Goal: Task Accomplishment & Management: Complete application form

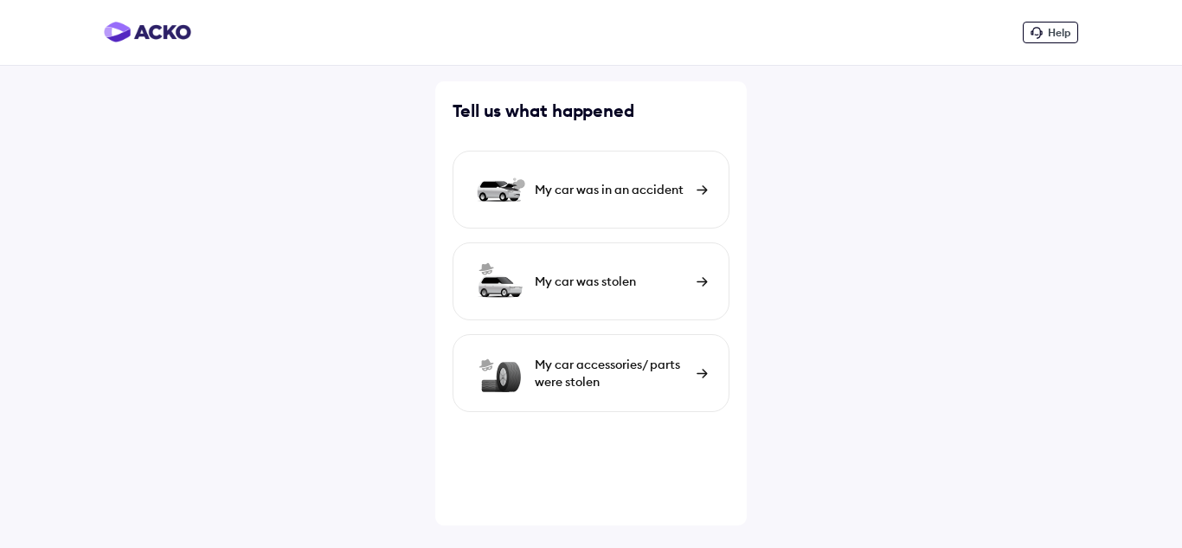
click at [545, 196] on div "My car was in an accident" at bounding box center [611, 189] width 153 height 17
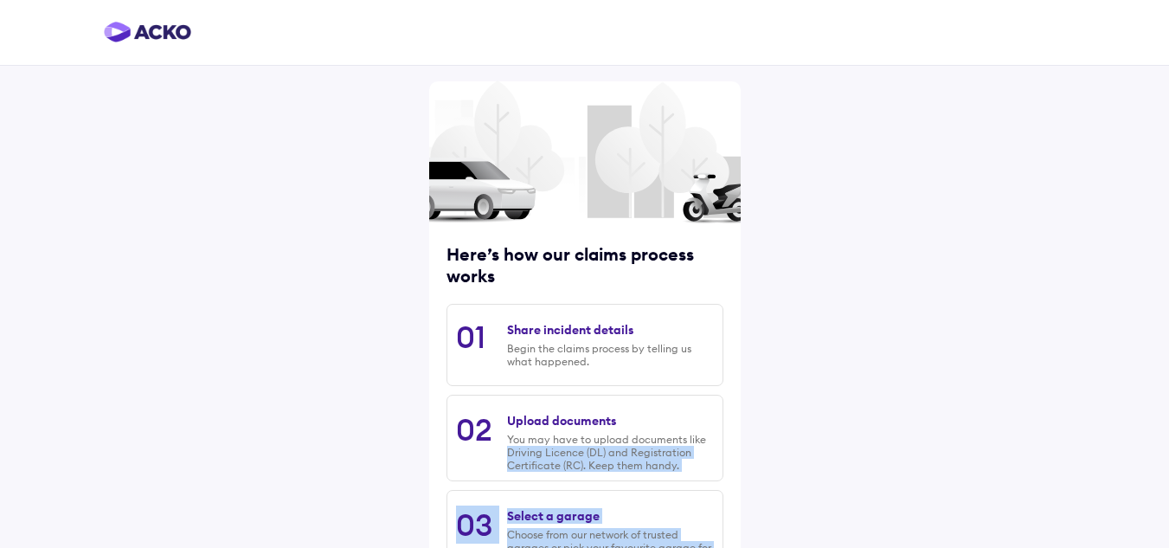
scroll to position [228, 0]
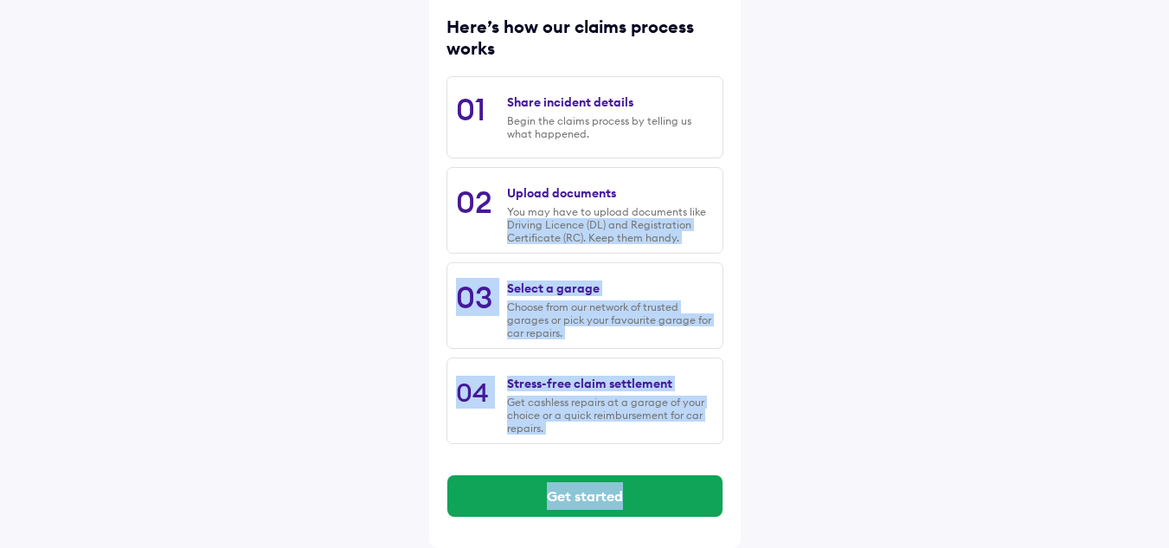
drag, startPoint x: 716, startPoint y: 399, endPoint x: 735, endPoint y: 587, distance: 188.8
click at [735, 320] on html "Here’s how our claims process works 01 Share incident details Begin the claims …" at bounding box center [584, 46] width 1169 height 548
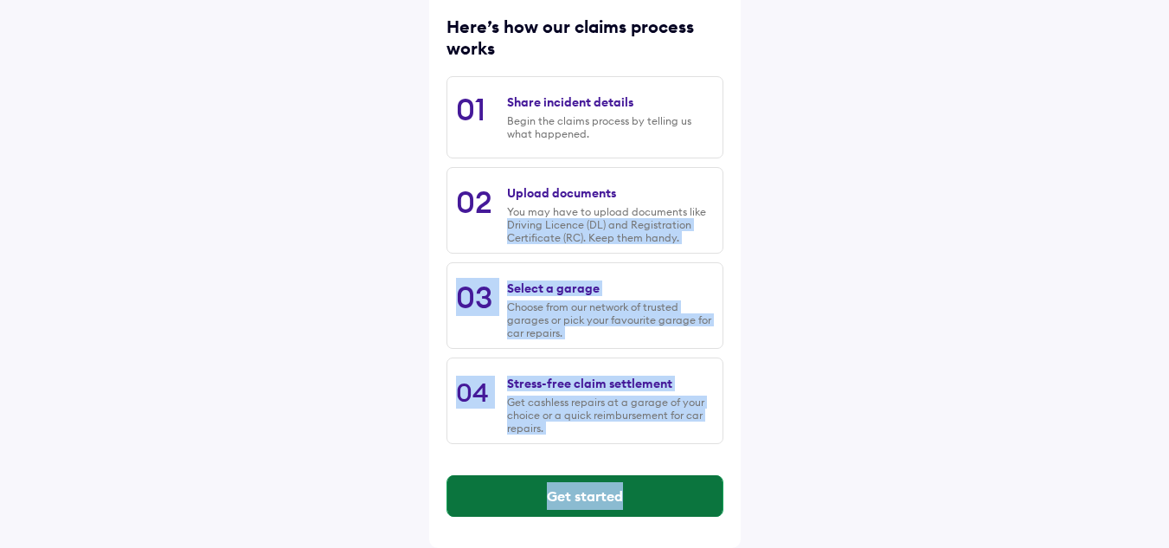
click at [660, 508] on button "Get started" at bounding box center [584, 496] width 275 height 42
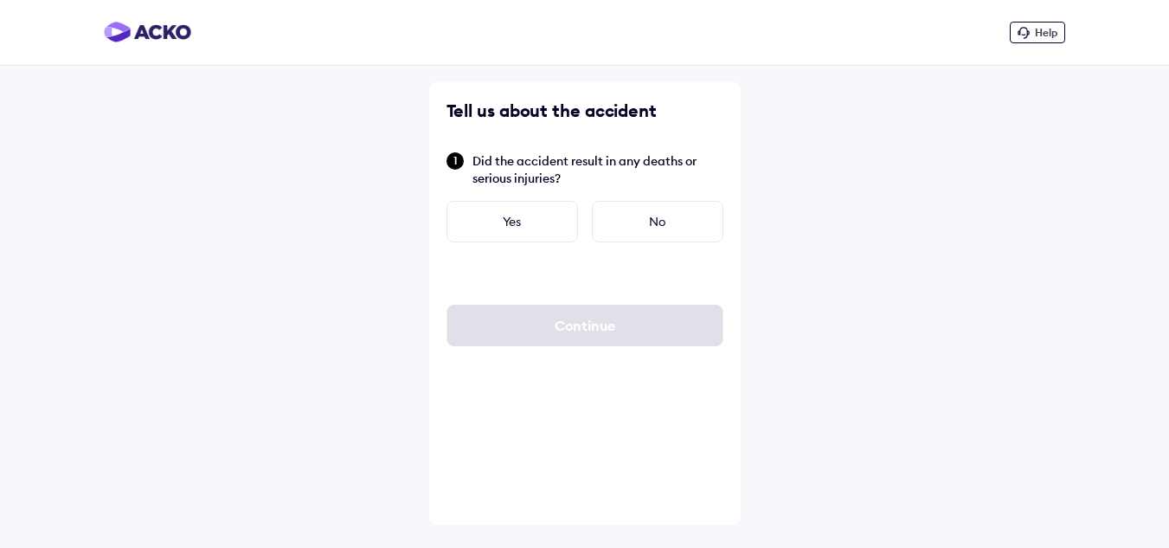
scroll to position [0, 0]
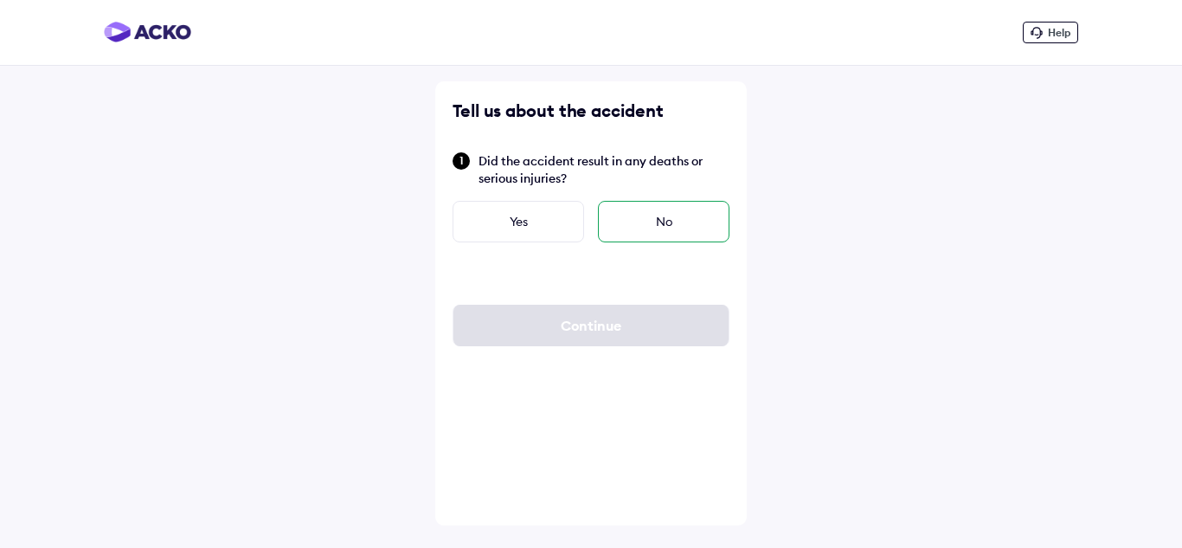
click at [648, 218] on div "No" at bounding box center [664, 222] width 132 height 42
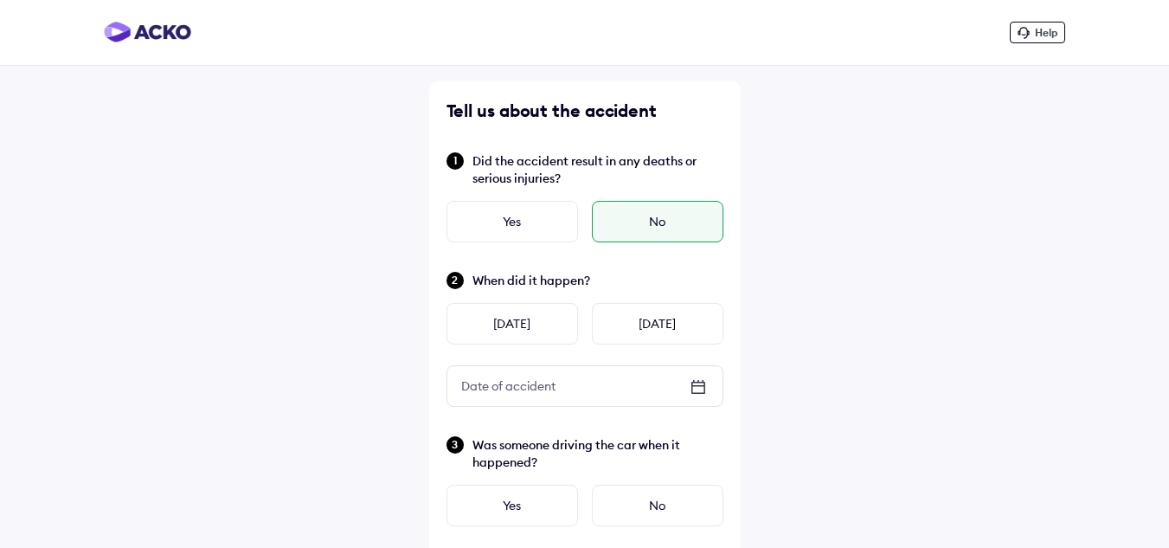
click at [694, 394] on icon at bounding box center [698, 386] width 21 height 21
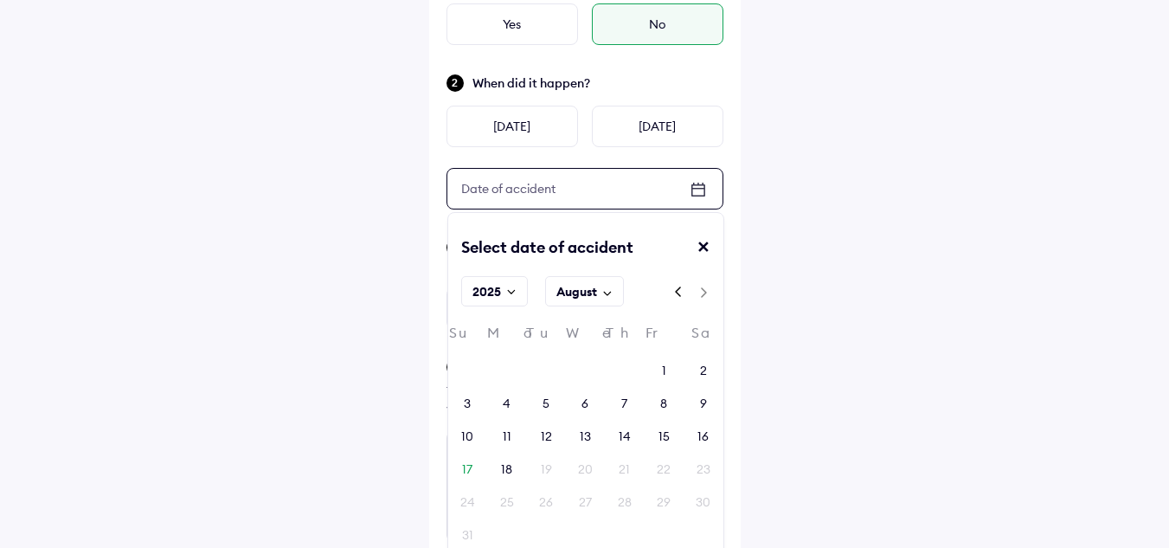
scroll to position [208, 0]
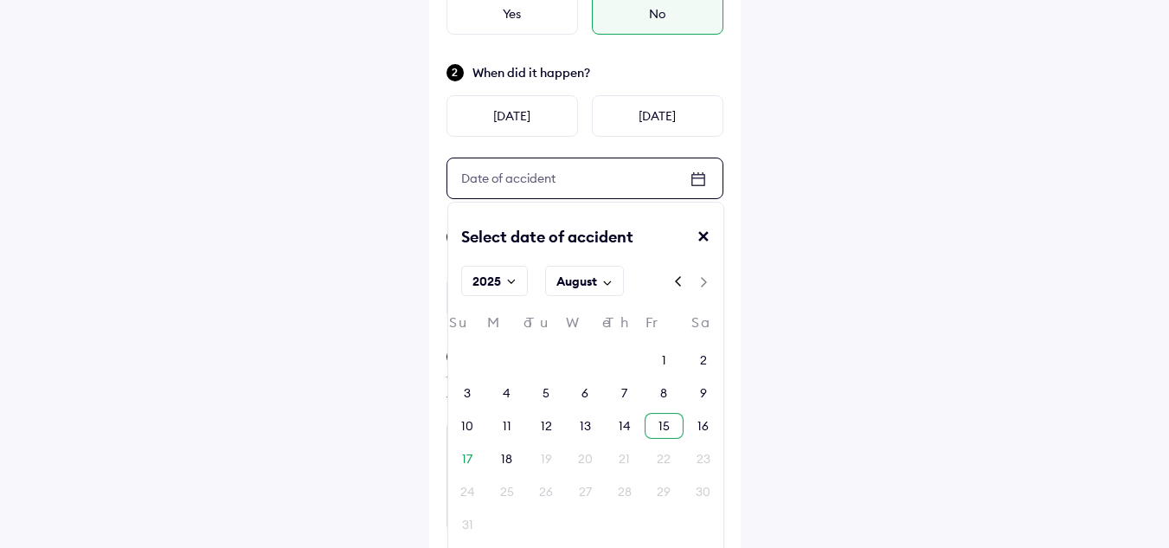
click at [670, 423] on div "15" at bounding box center [664, 426] width 39 height 26
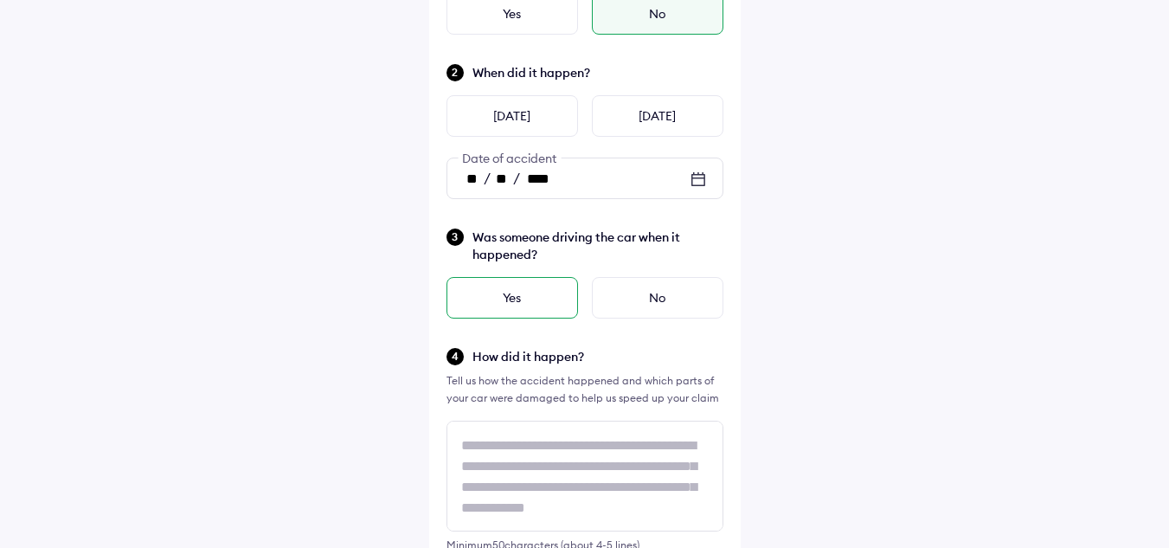
click at [539, 296] on div "Yes" at bounding box center [513, 298] width 132 height 42
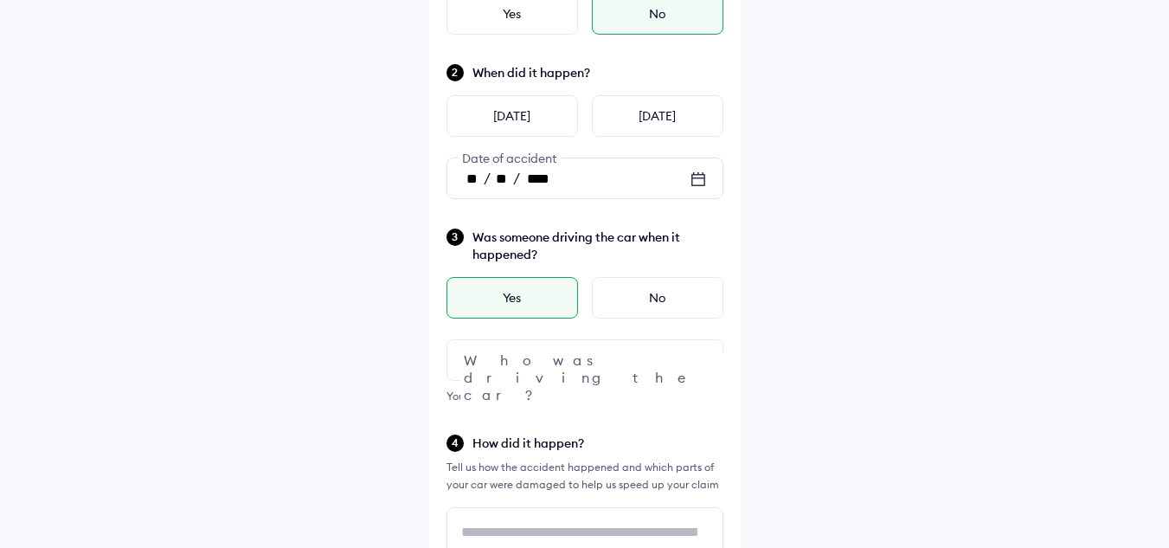
click at [585, 361] on div at bounding box center [585, 360] width 277 height 42
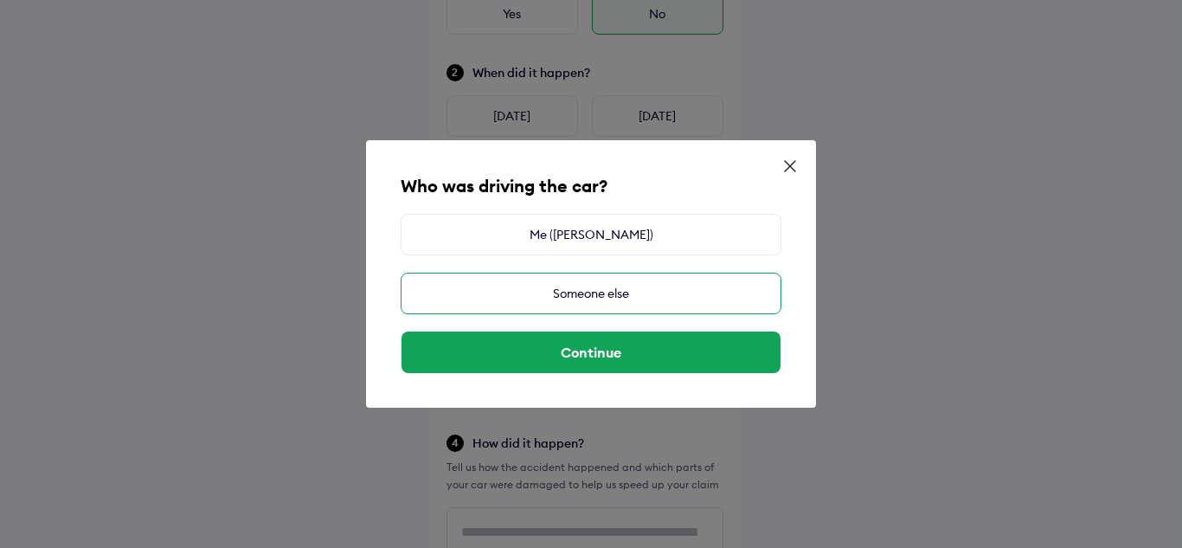
click at [564, 296] on div "Someone else" at bounding box center [591, 294] width 381 height 42
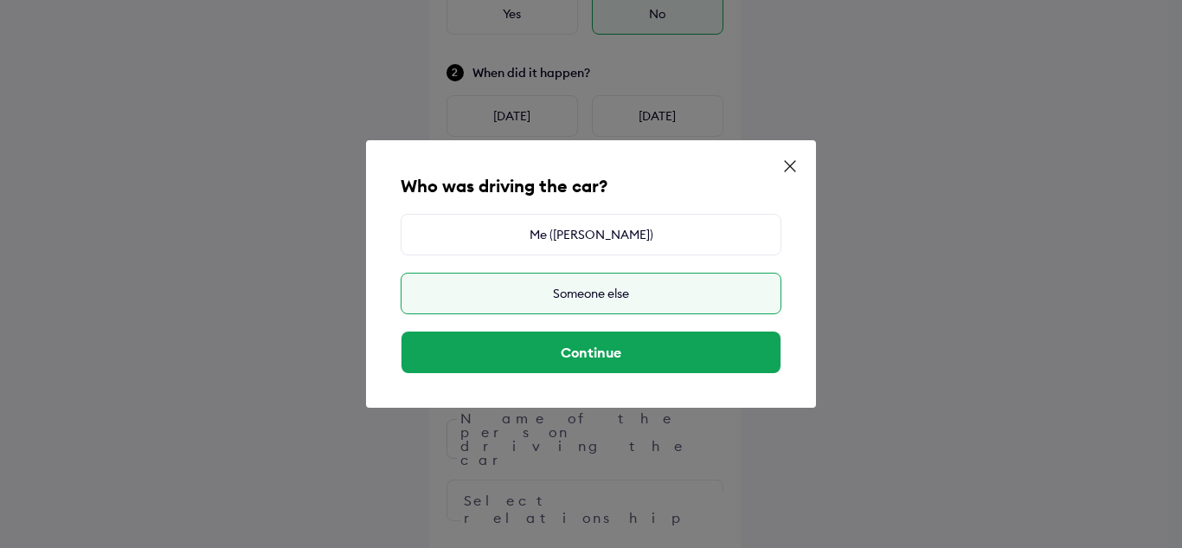
click at [564, 296] on div "Someone else" at bounding box center [591, 294] width 381 height 42
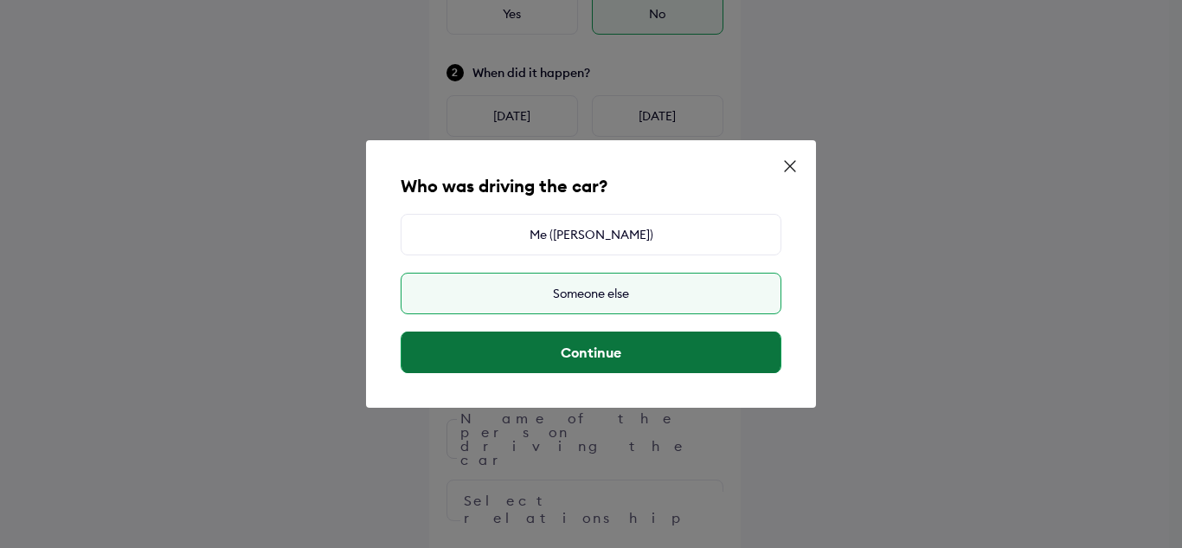
click at [572, 360] on button "Continue" at bounding box center [591, 352] width 379 height 42
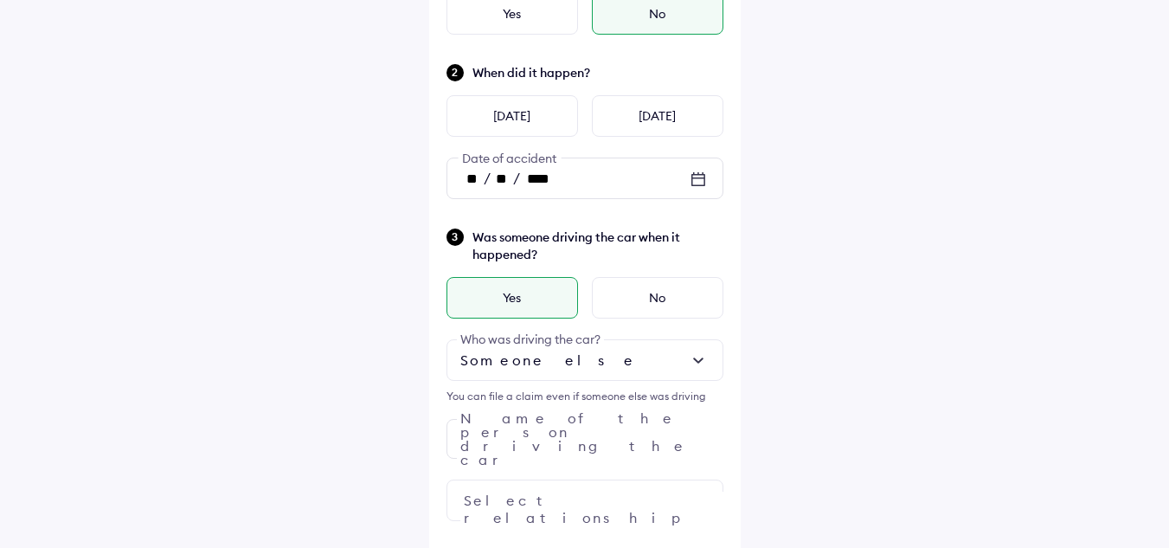
click at [572, 360] on div at bounding box center [585, 360] width 277 height 42
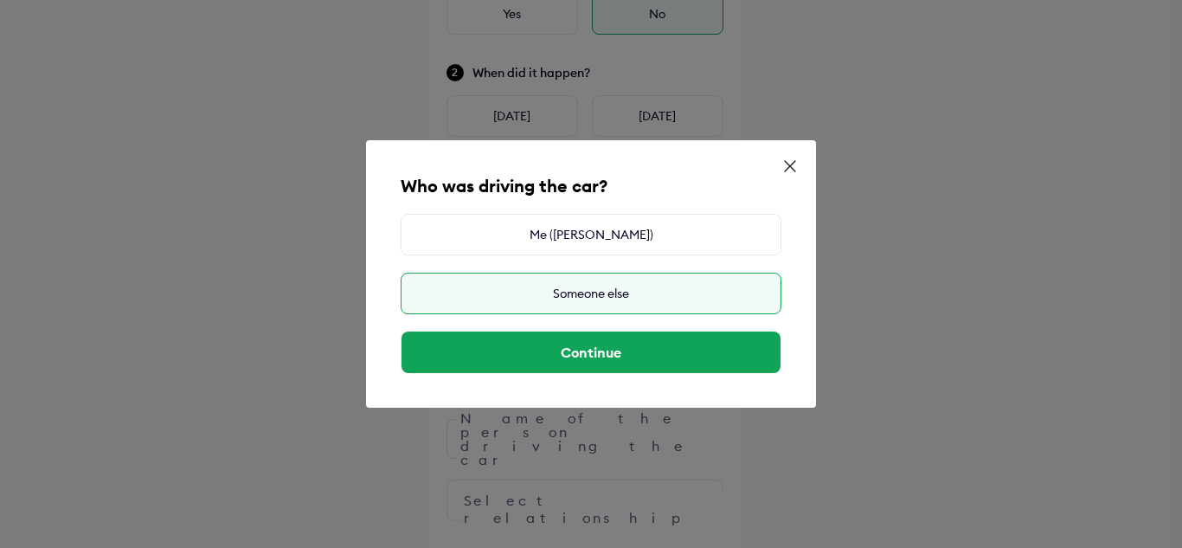
click at [563, 288] on div "Someone else" at bounding box center [591, 294] width 381 height 42
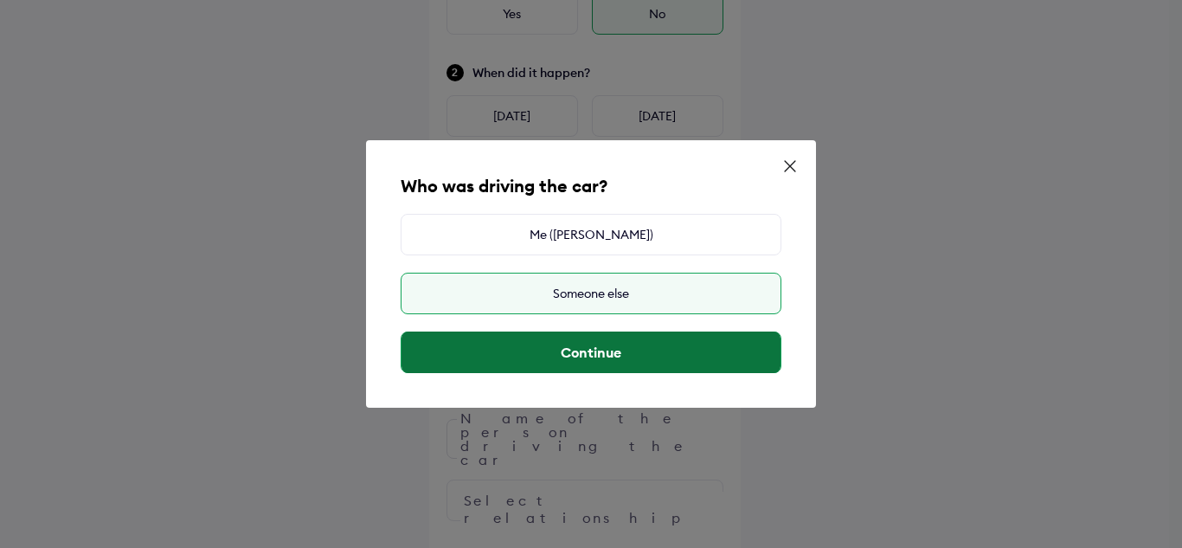
click at [558, 350] on button "Continue" at bounding box center [591, 352] width 379 height 42
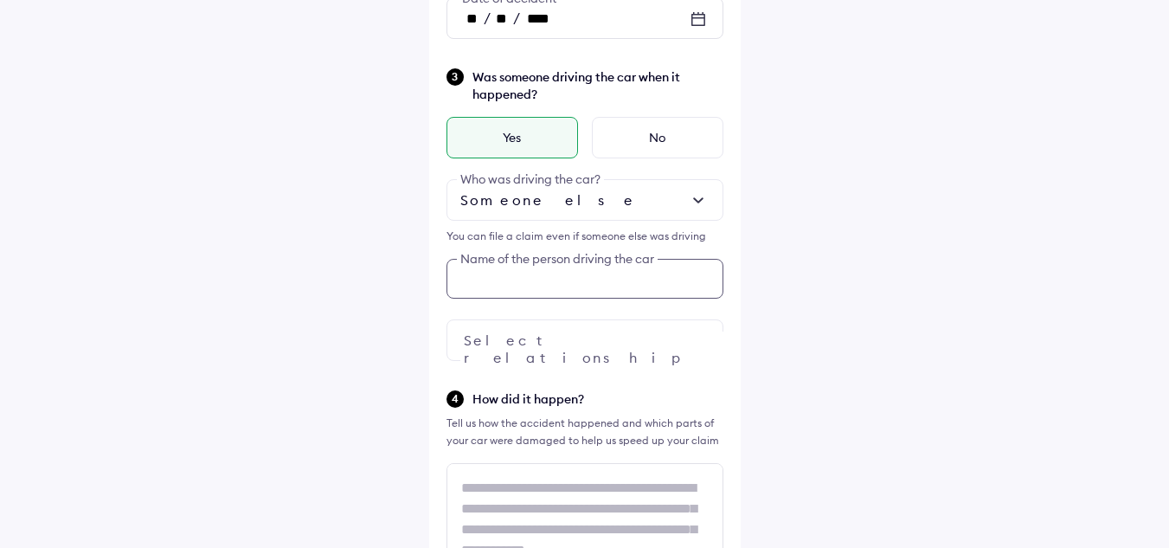
click at [573, 439] on div "Tell us about the accident Did the accident result in any deaths or serious inj…" at bounding box center [585, 473] width 312 height 1519
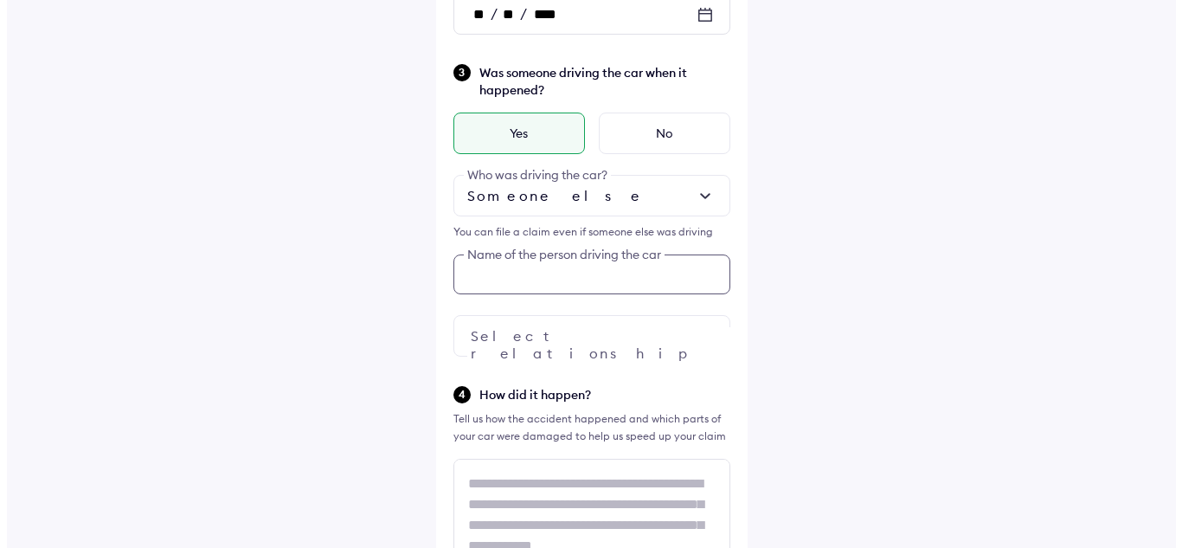
scroll to position [373, 0]
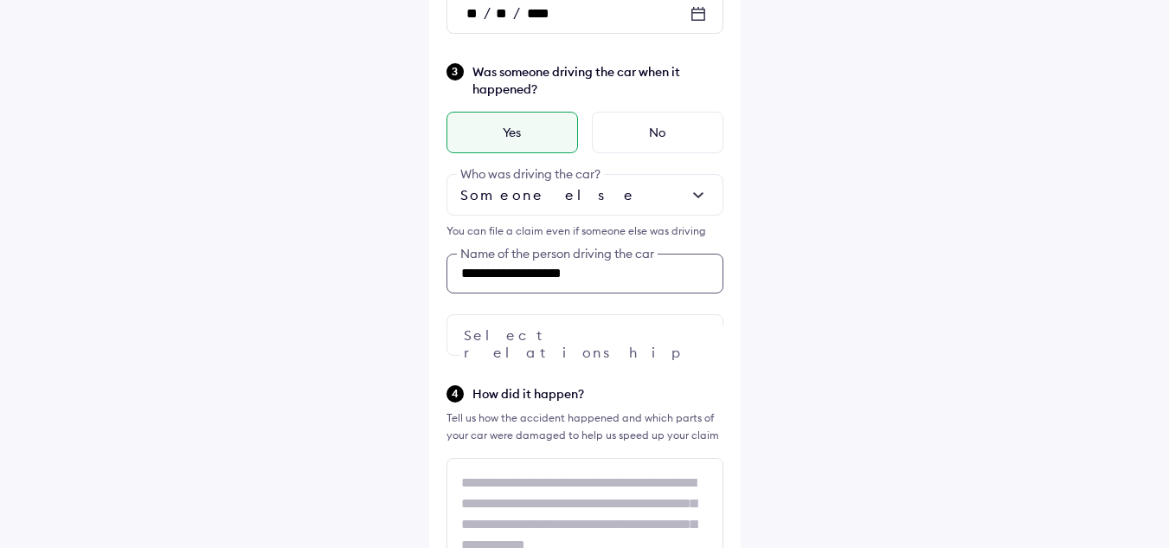
type input "**********"
click at [533, 322] on div at bounding box center [585, 335] width 277 height 42
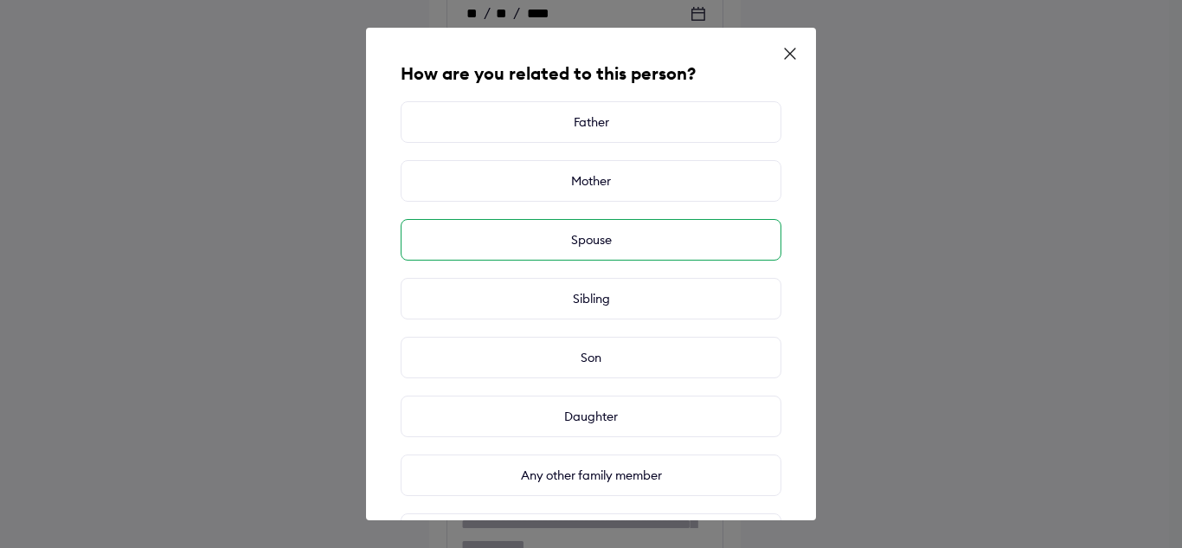
click at [584, 249] on div "Spouse" at bounding box center [591, 240] width 381 height 42
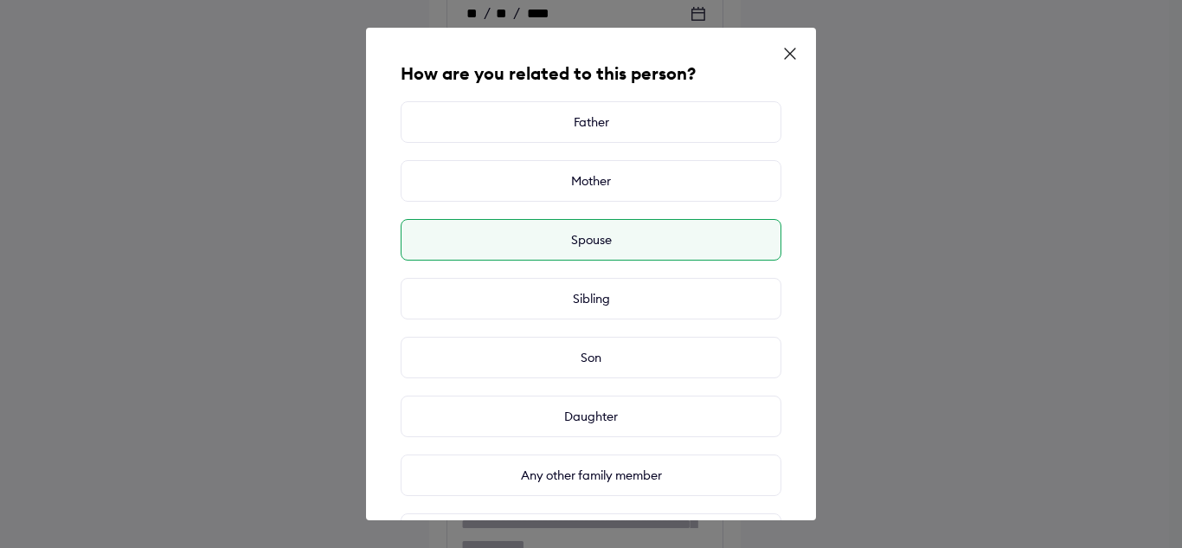
click at [584, 249] on div "Spouse" at bounding box center [591, 240] width 381 height 42
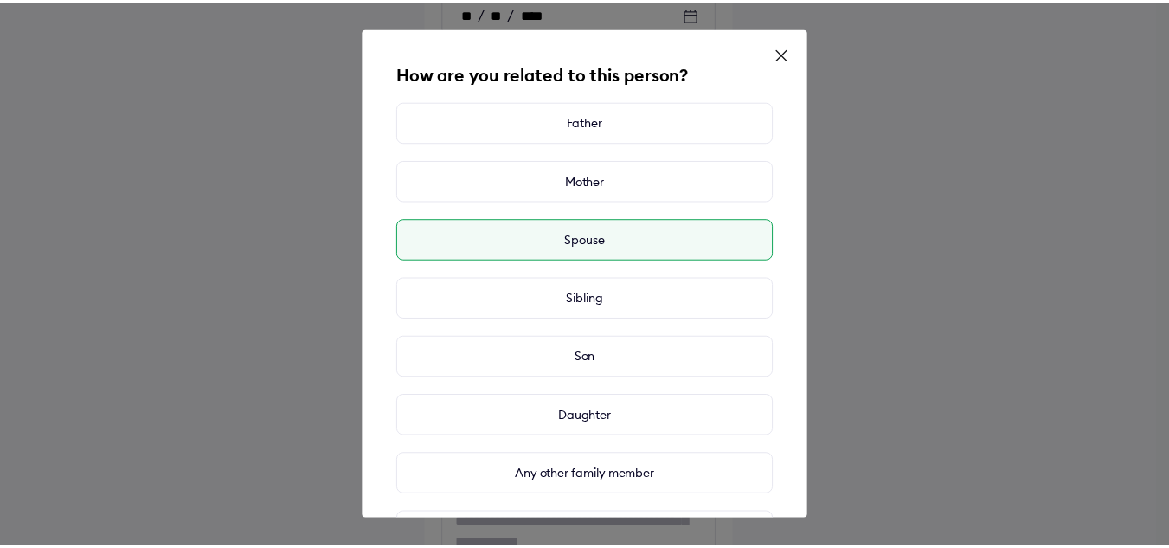
scroll to position [187, 0]
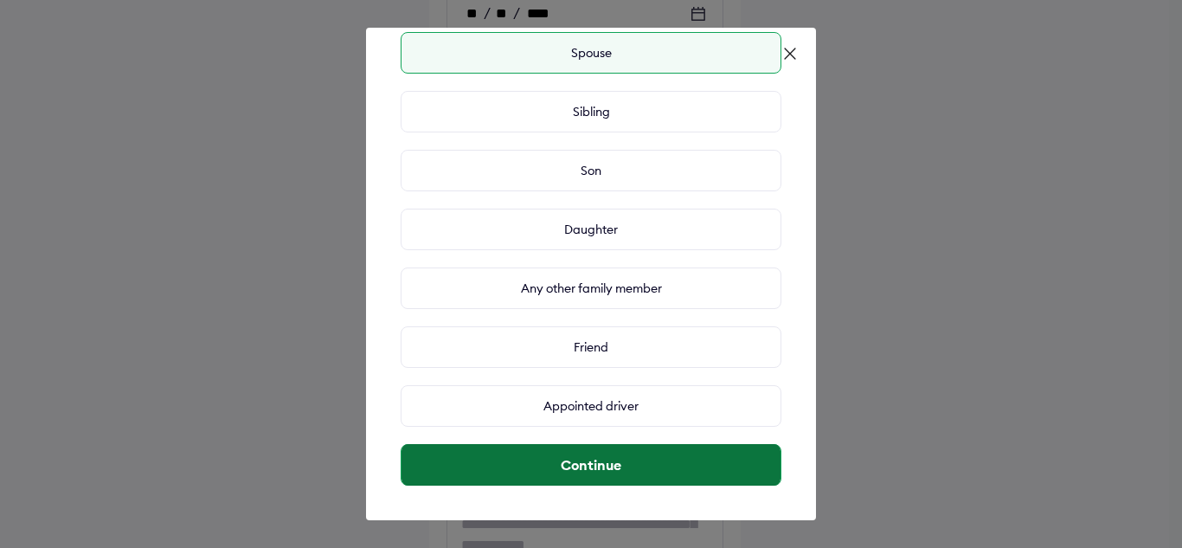
click at [553, 476] on button "Continue" at bounding box center [591, 465] width 379 height 42
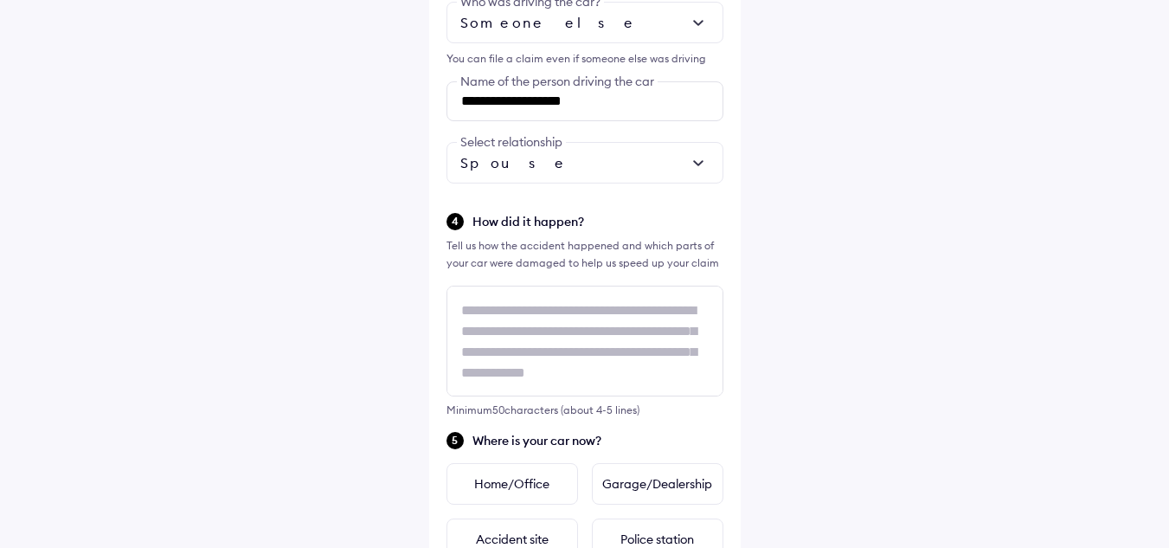
scroll to position [546, 0]
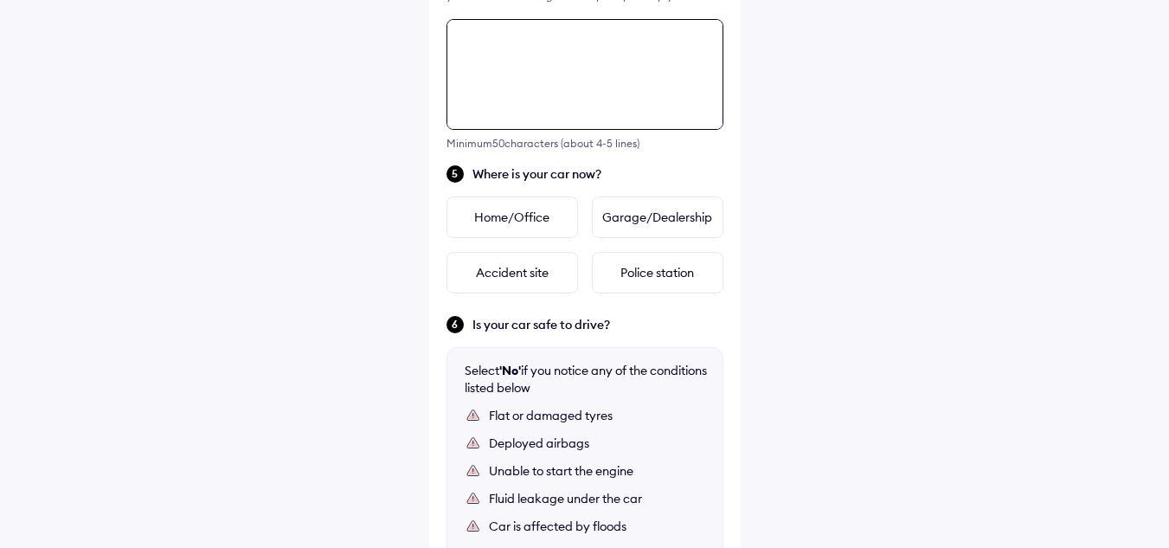
click at [496, 286] on div "**********" at bounding box center [585, 29] width 312 height 1519
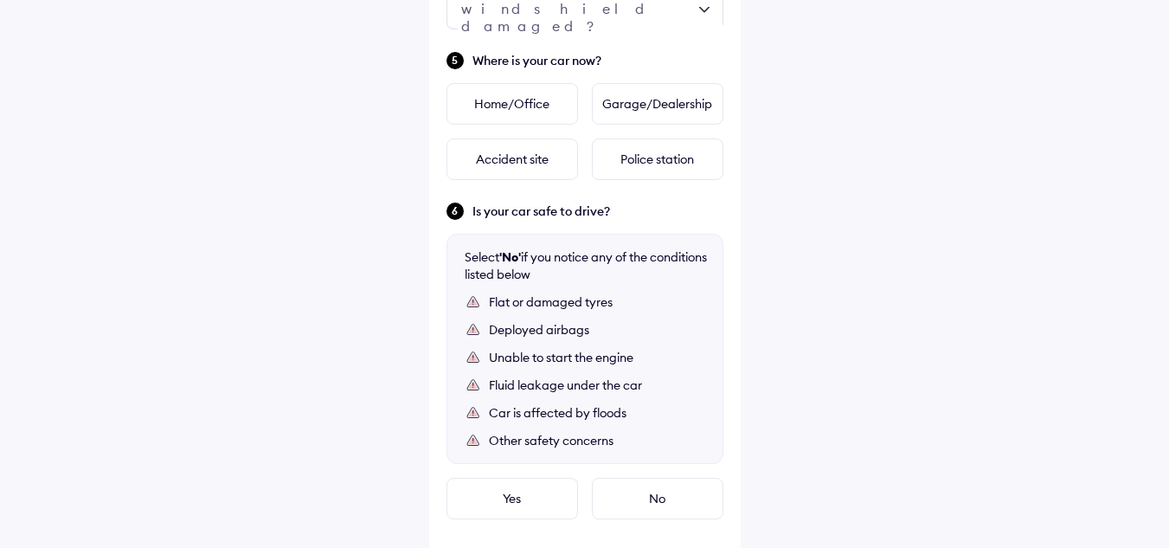
scroll to position [1004, 0]
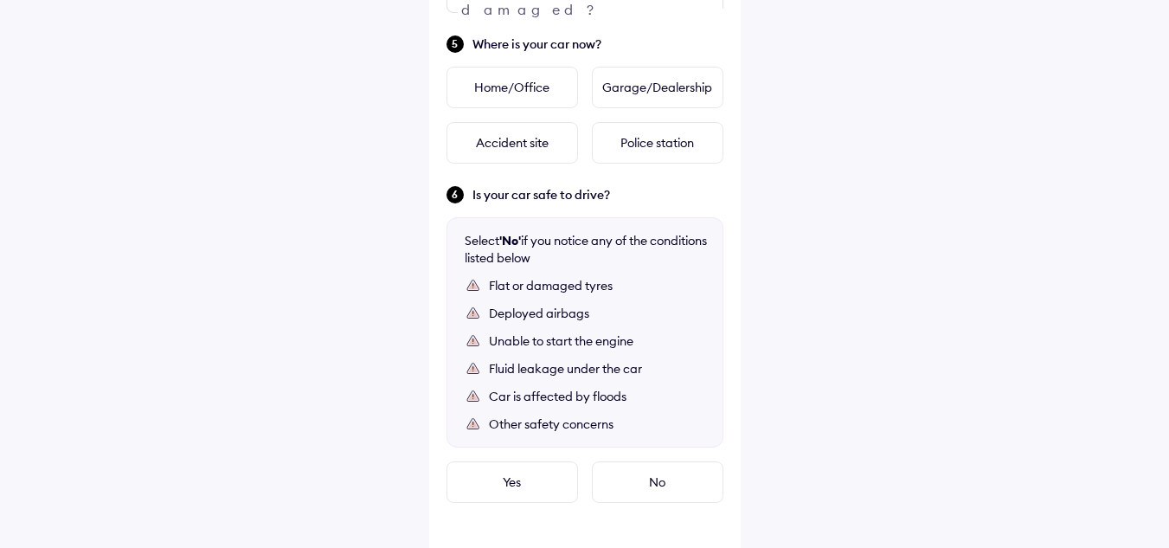
type textarea "**********"
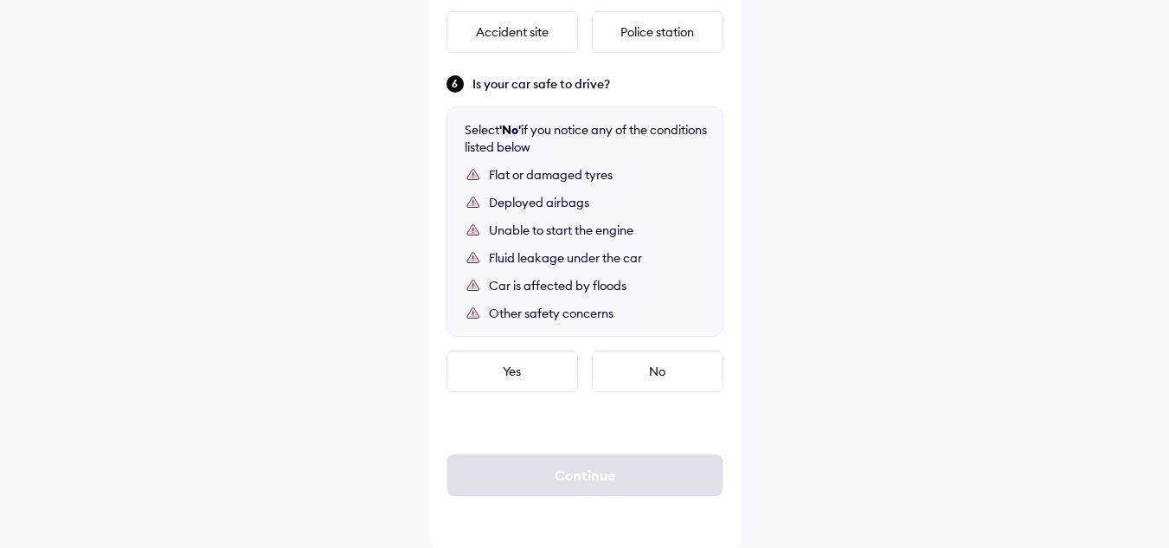
scroll to position [636, 0]
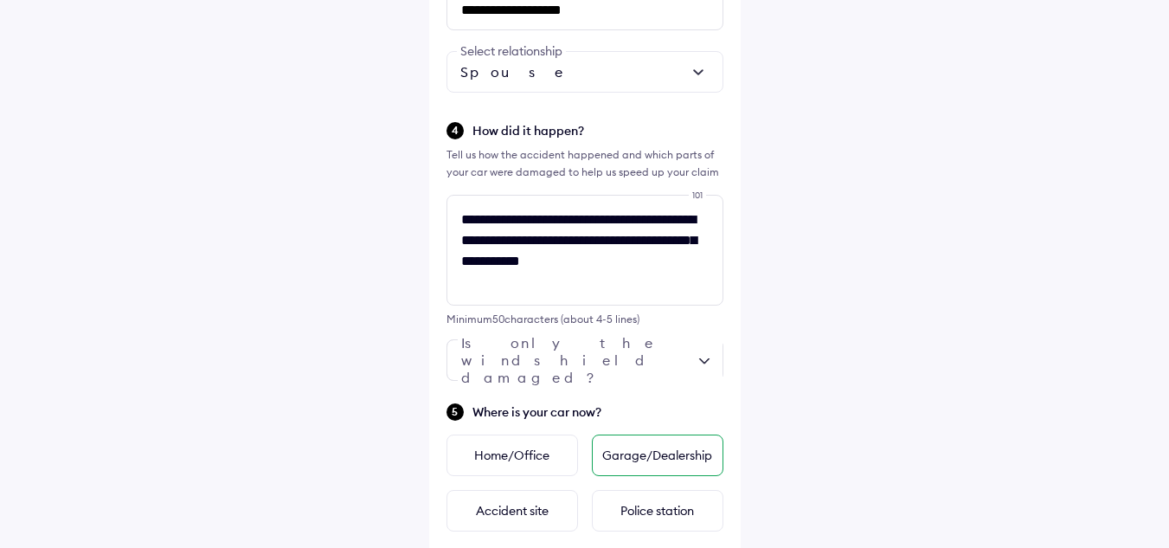
click at [669, 460] on div "Garage/Dealership" at bounding box center [658, 455] width 132 height 42
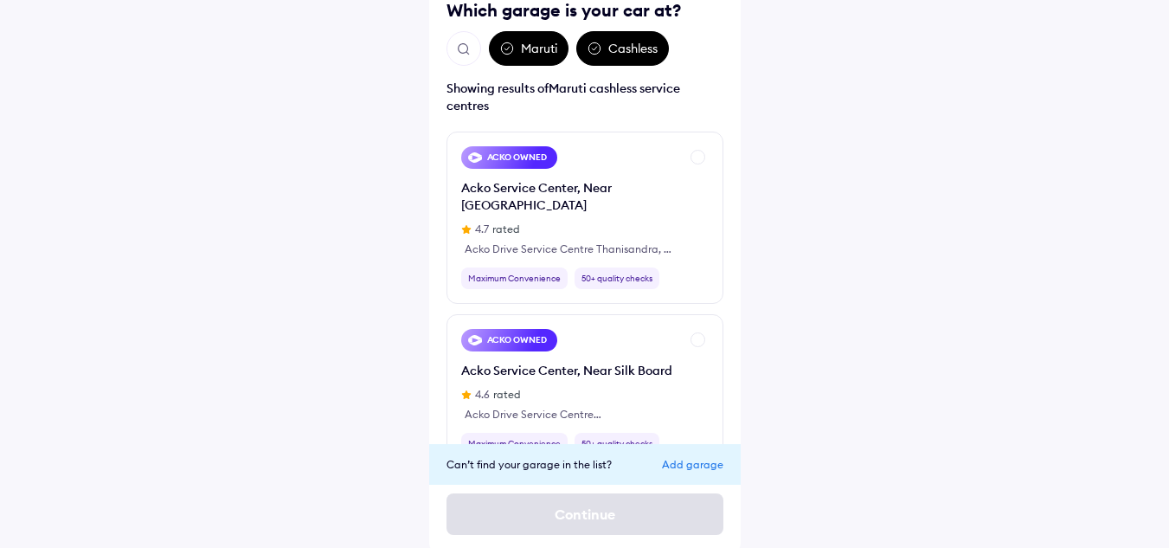
scroll to position [143, 0]
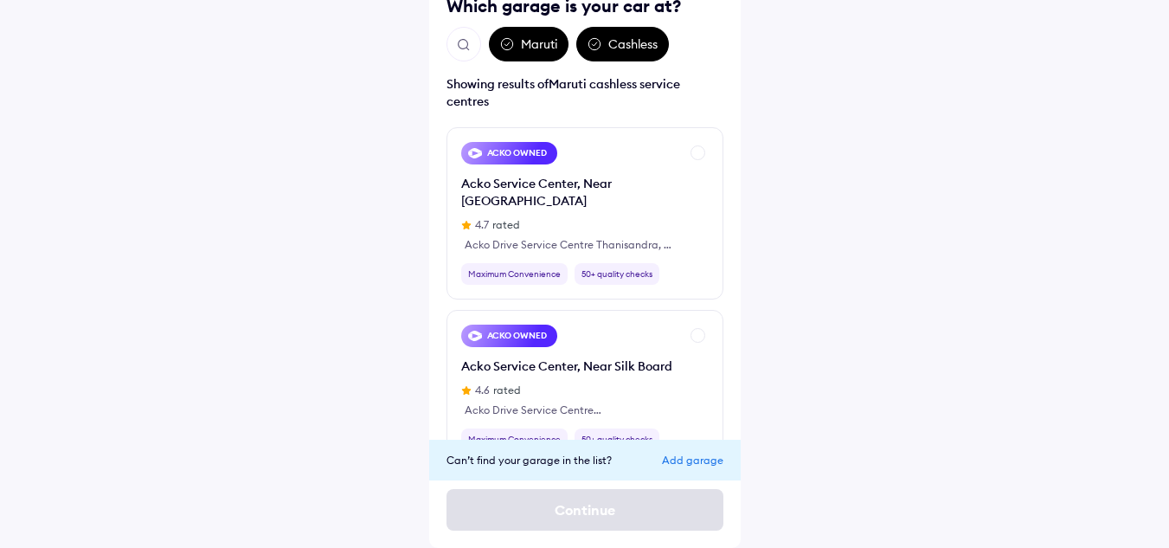
click at [704, 455] on div "Add garage" at bounding box center [692, 459] width 61 height 13
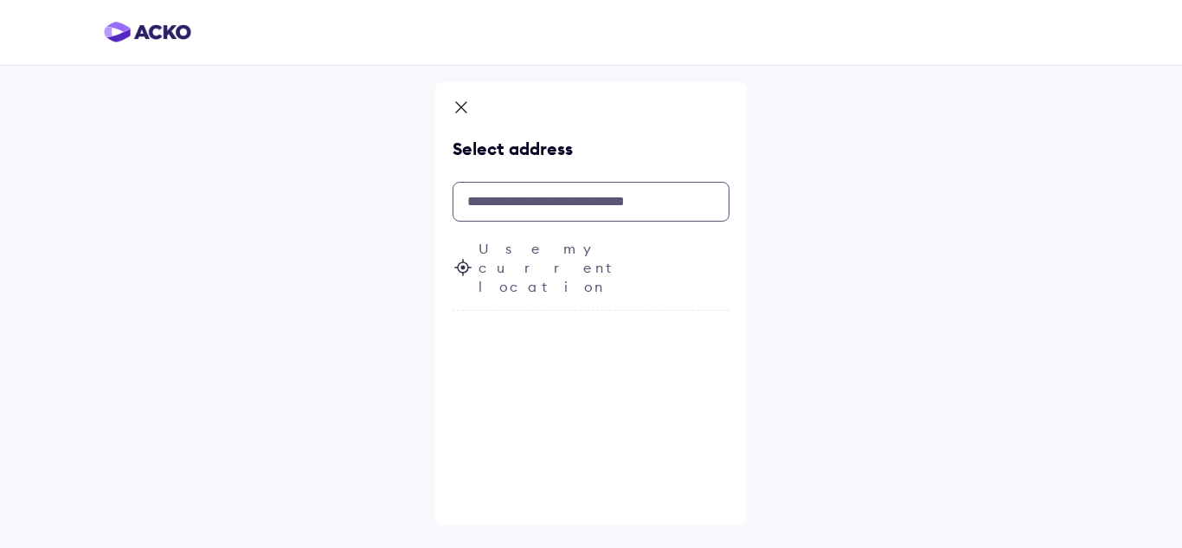
click at [549, 203] on input "text" at bounding box center [591, 202] width 277 height 40
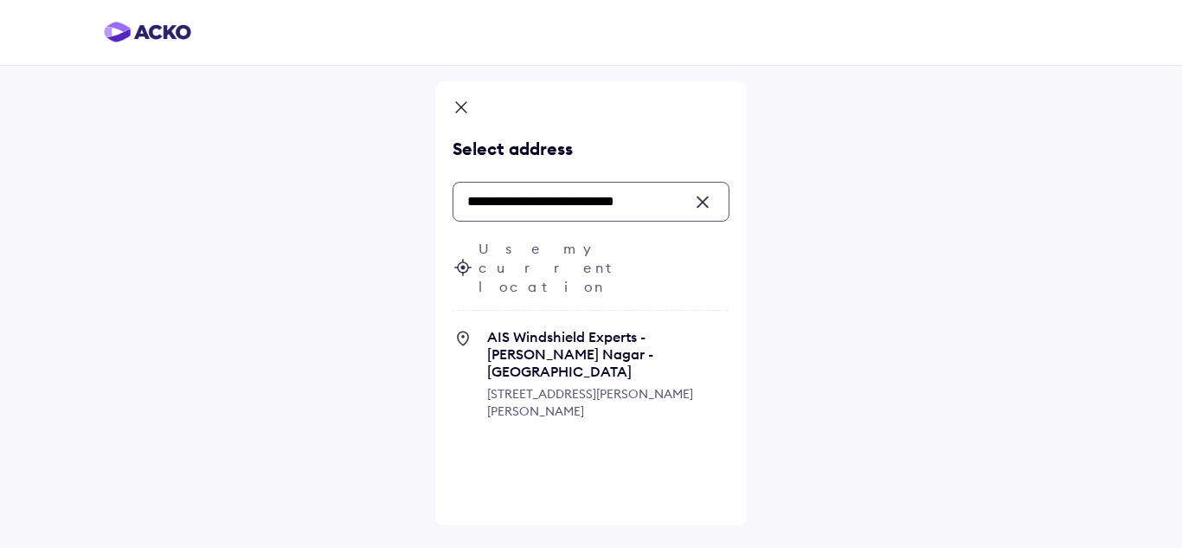
click at [572, 328] on span "AIS Windshield Experts - [PERSON_NAME] Nagar - [GEOGRAPHIC_DATA]" at bounding box center [608, 354] width 242 height 52
type input "**********"
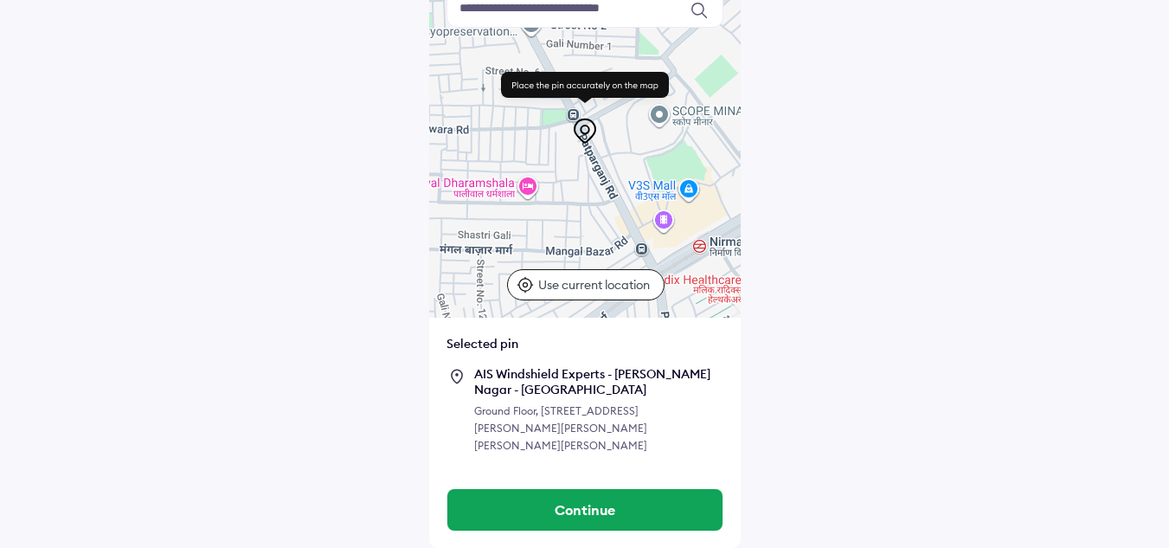
scroll to position [176, 0]
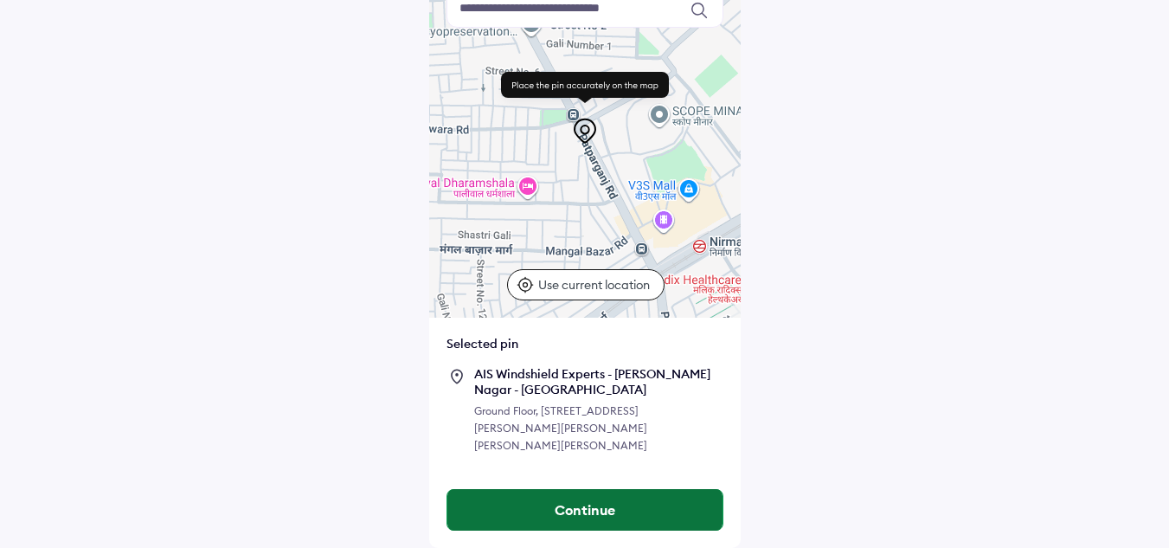
click at [626, 504] on button "Continue" at bounding box center [584, 510] width 275 height 42
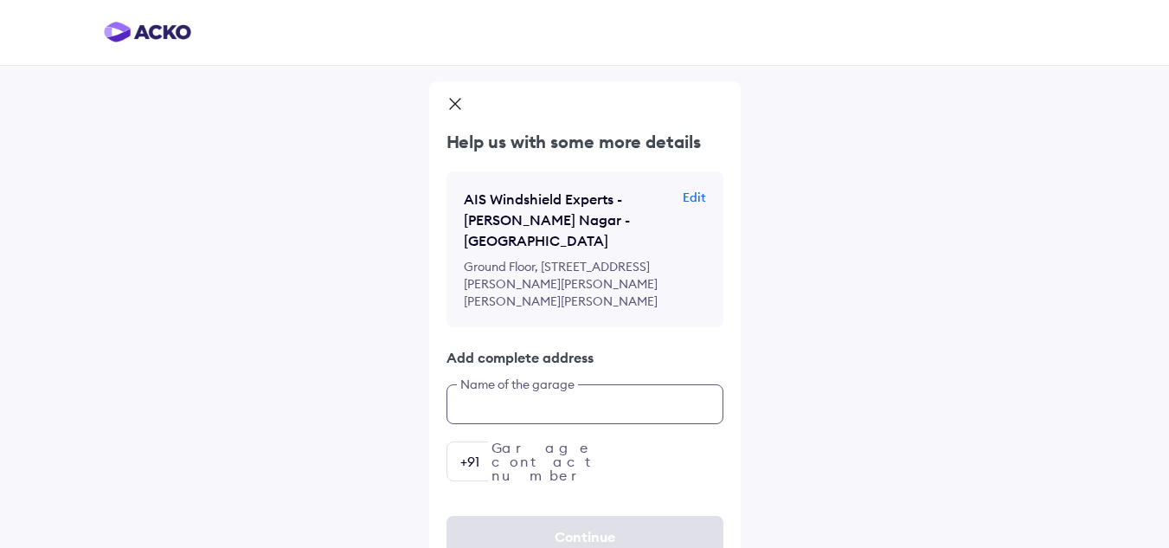
scroll to position [41, 0]
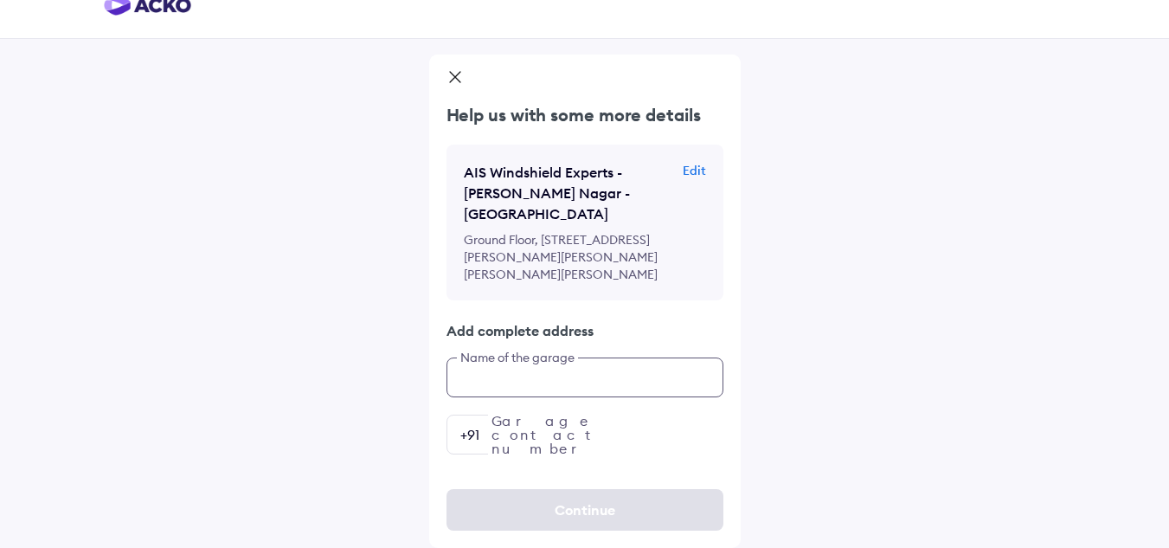
click at [556, 414] on div "Help us with some more details AIS Windshield Experts - [PERSON_NAME][GEOGRAPHI…" at bounding box center [585, 278] width 312 height 351
type input "**********"
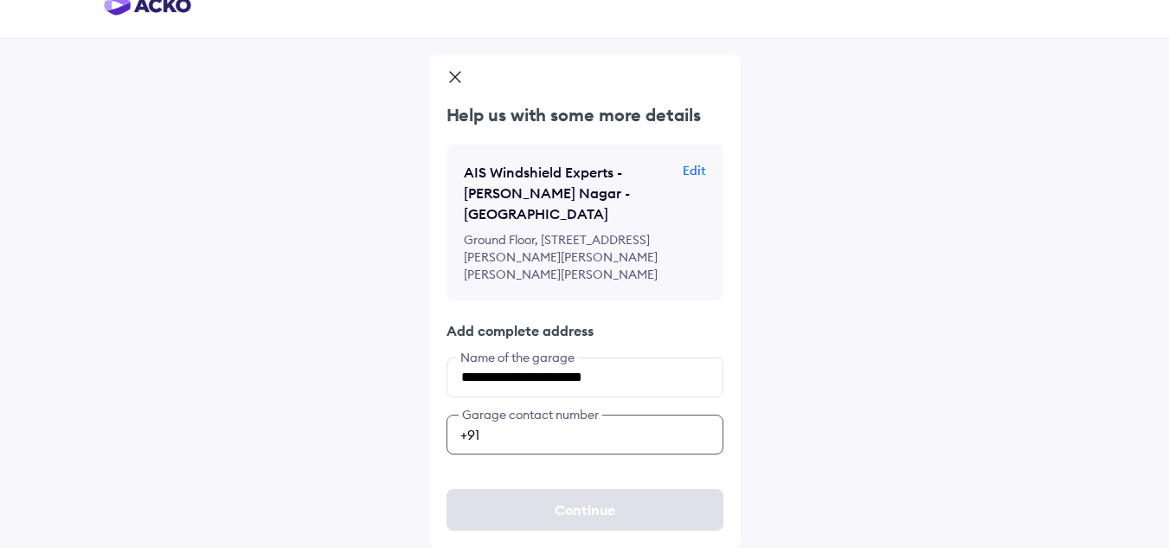
click at [537, 434] on input "number" at bounding box center [585, 435] width 277 height 40
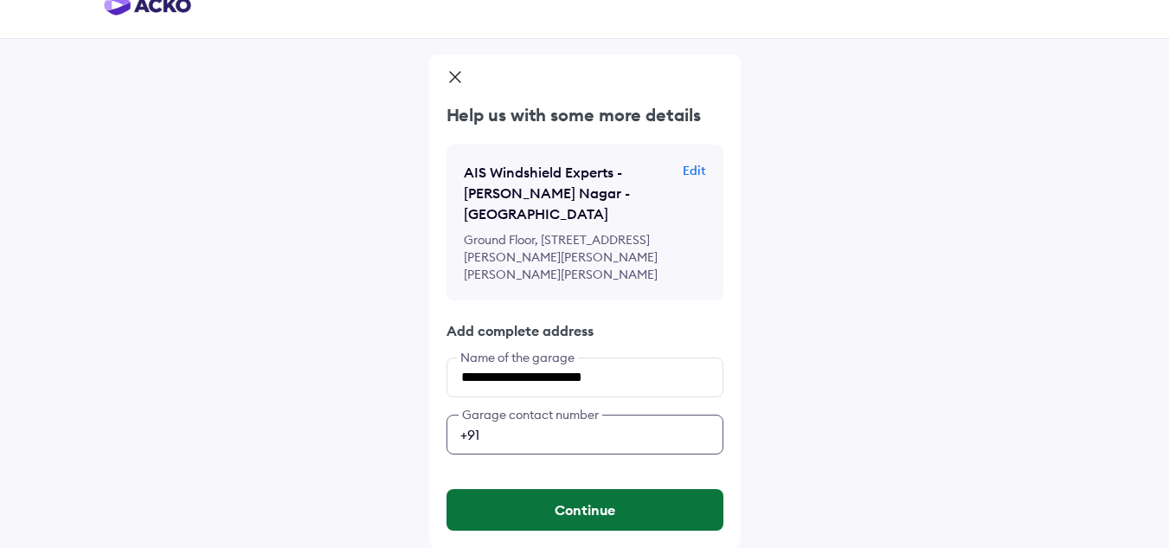
type input "**********"
click at [569, 513] on button "Continue" at bounding box center [585, 510] width 277 height 42
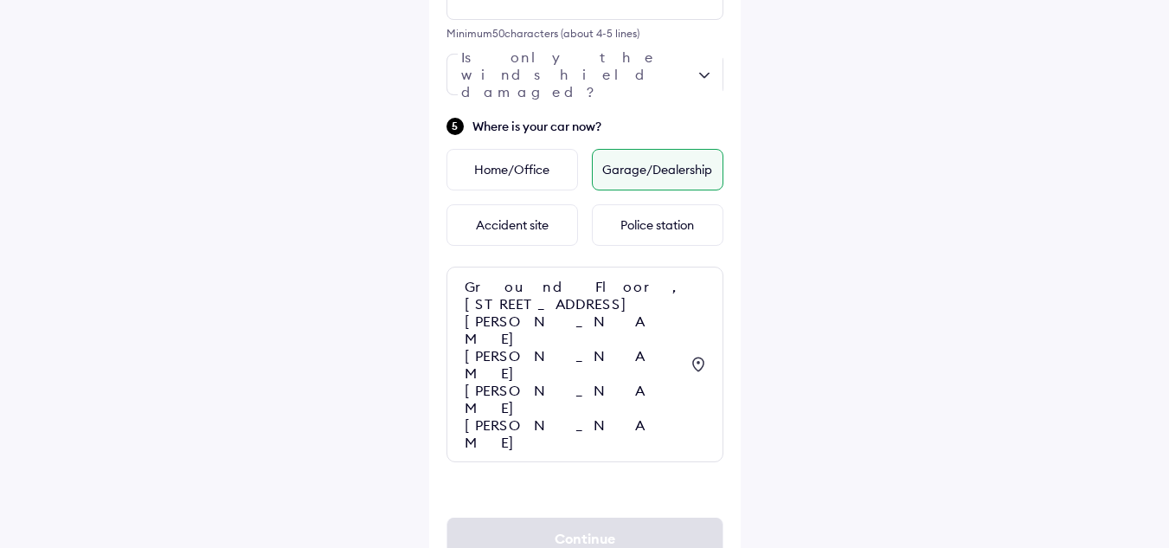
scroll to position [933, 0]
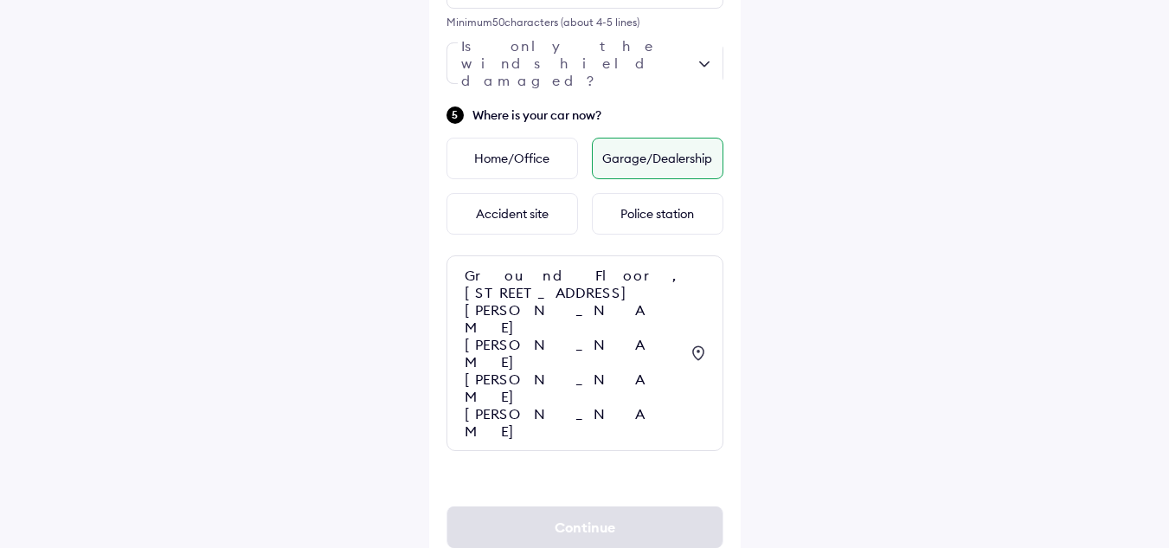
click at [569, 513] on div "Continue" at bounding box center [585, 527] width 277 height 111
drag, startPoint x: 646, startPoint y: 490, endPoint x: 541, endPoint y: 406, distance: 134.2
click at [650, 65] on div at bounding box center [585, 63] width 277 height 42
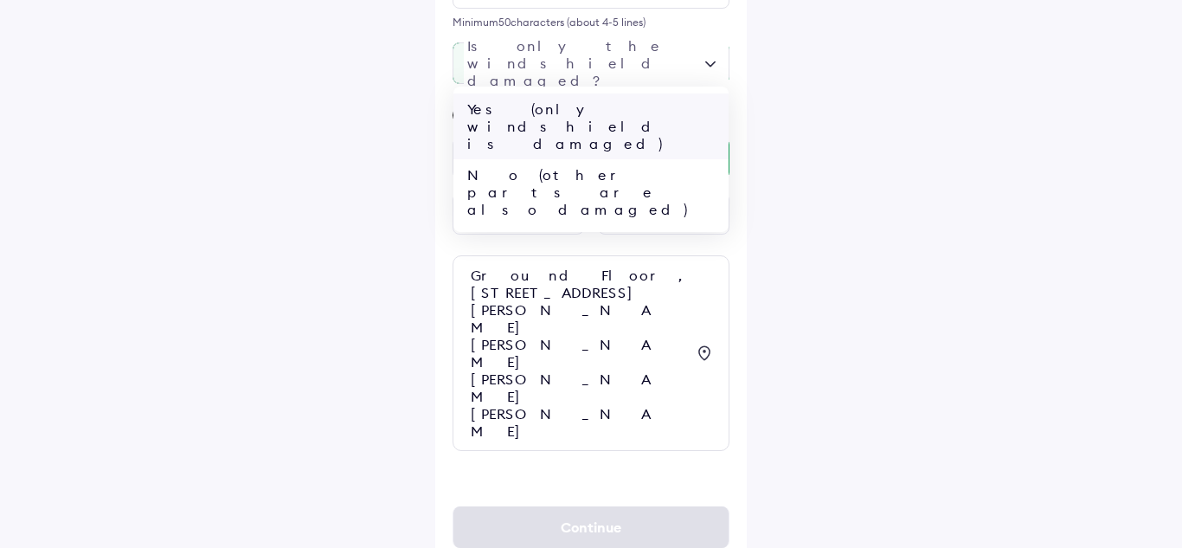
click at [567, 108] on div "Yes (only windshield is damaged)" at bounding box center [590, 126] width 275 height 66
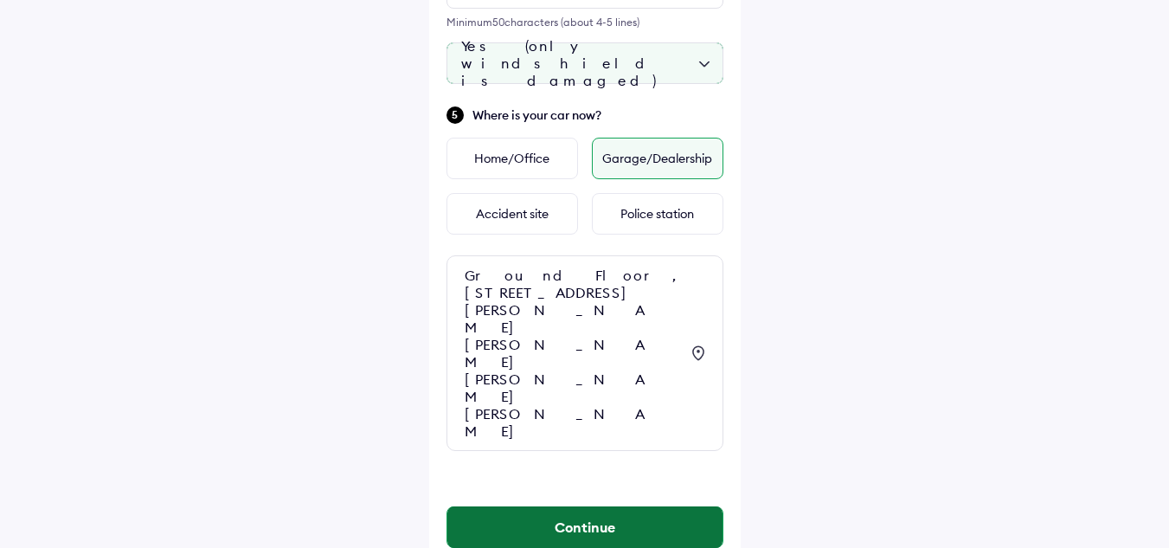
click at [565, 506] on button "Continue" at bounding box center [584, 527] width 275 height 42
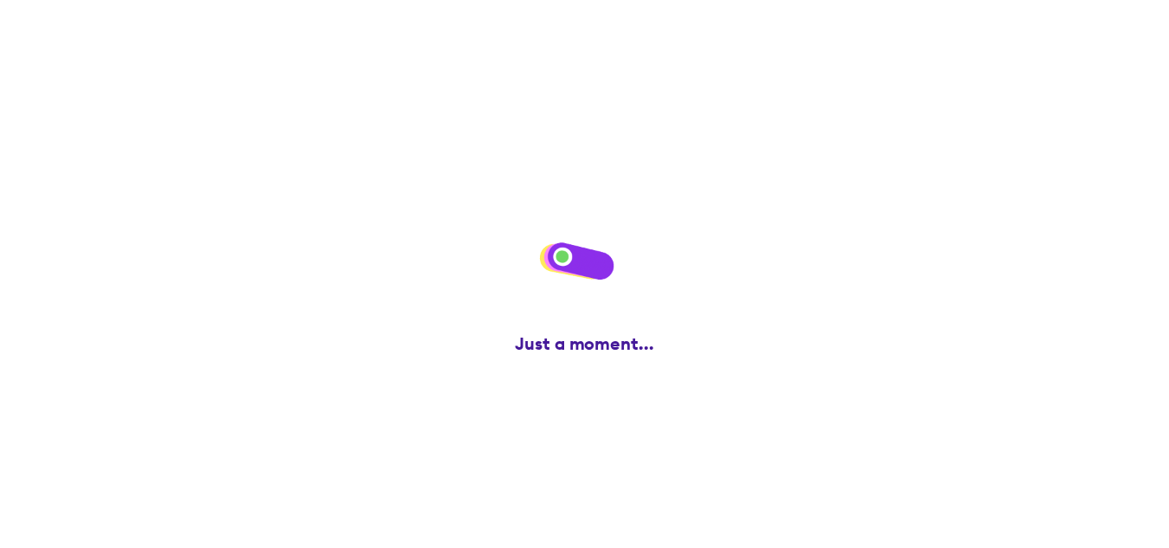
scroll to position [0, 0]
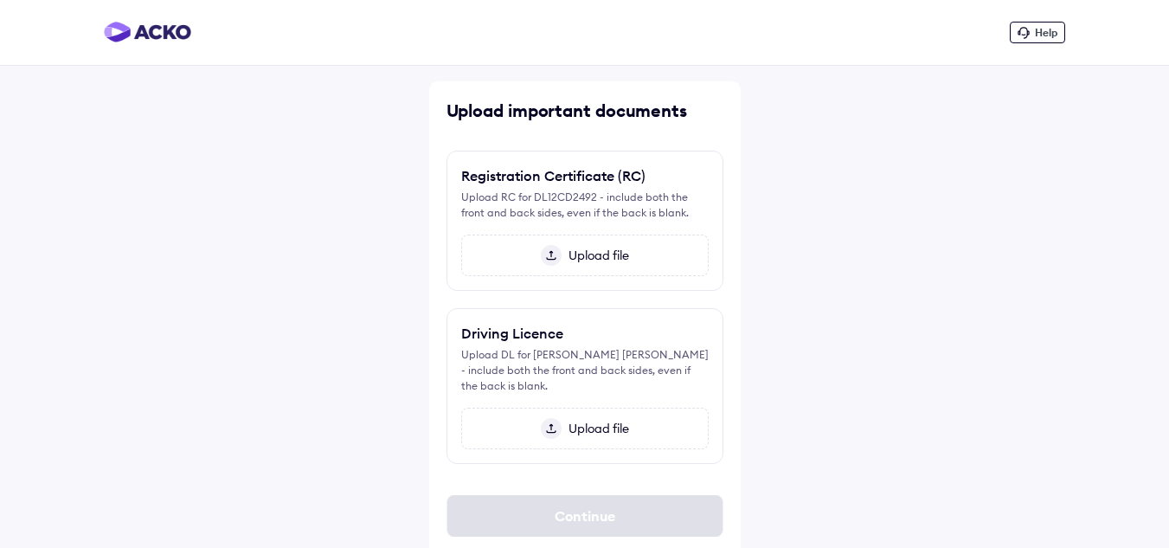
click at [573, 260] on span "Upload file" at bounding box center [596, 256] width 68 height 16
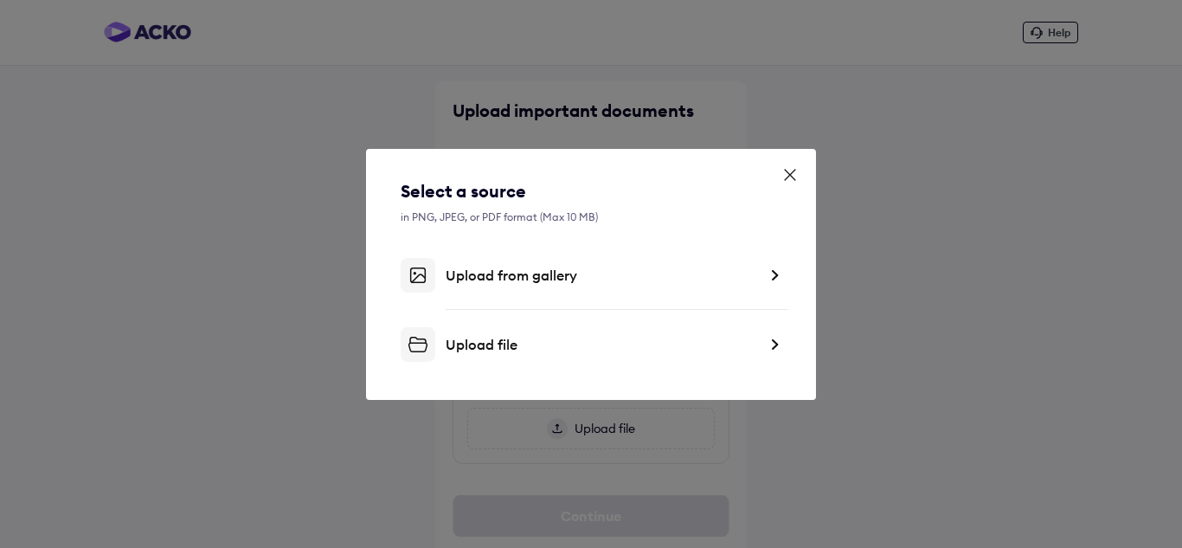
click at [478, 340] on div "Upload file" at bounding box center [602, 344] width 312 height 17
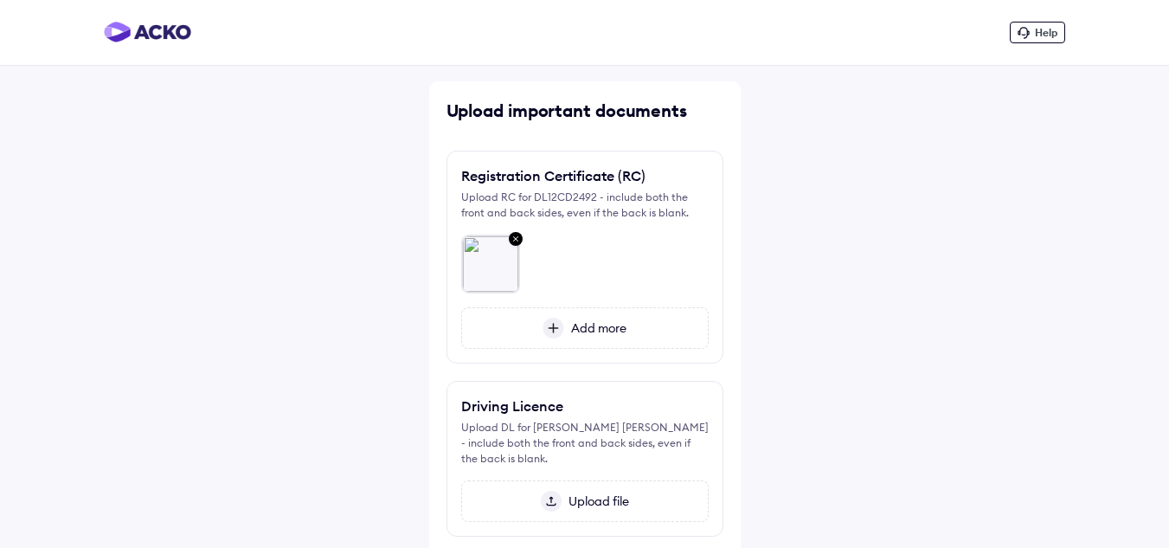
click at [601, 322] on span "Add more" at bounding box center [595, 328] width 62 height 16
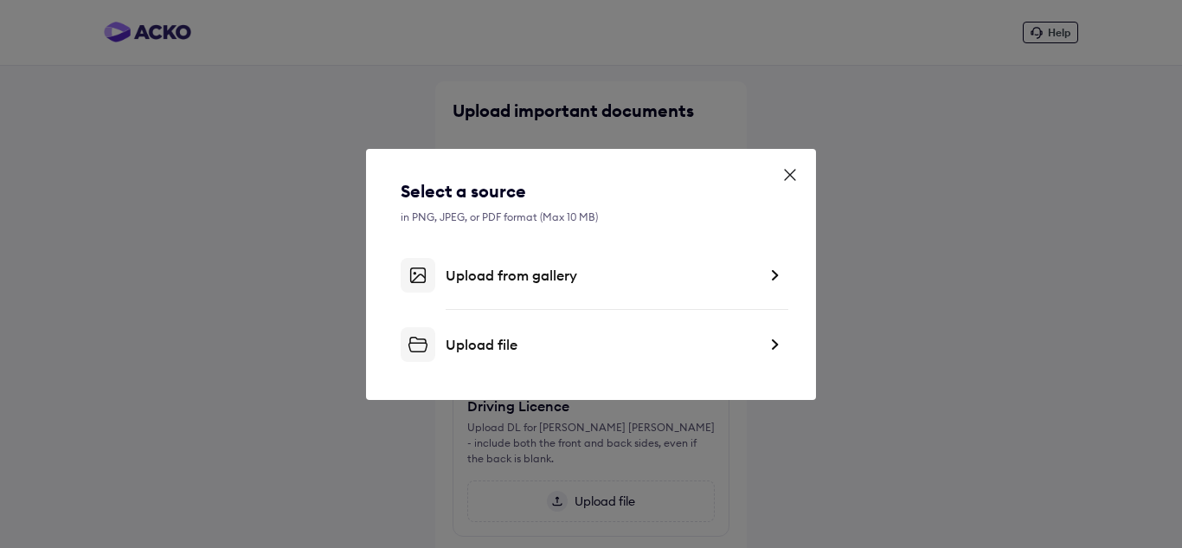
click at [470, 352] on div "Upload file" at bounding box center [602, 344] width 312 height 17
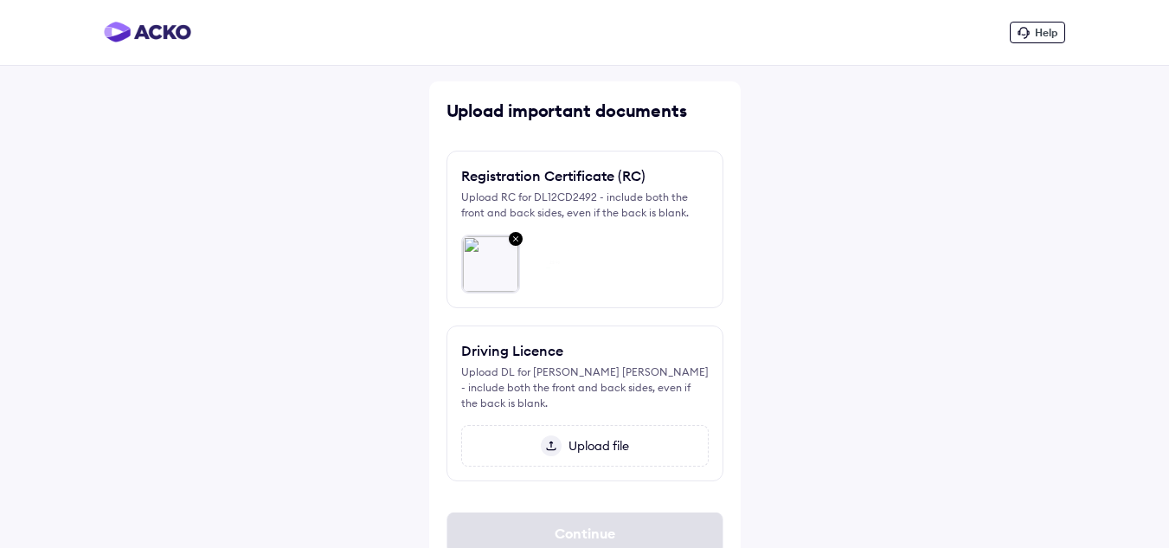
click at [589, 440] on span "Upload file" at bounding box center [596, 446] width 68 height 16
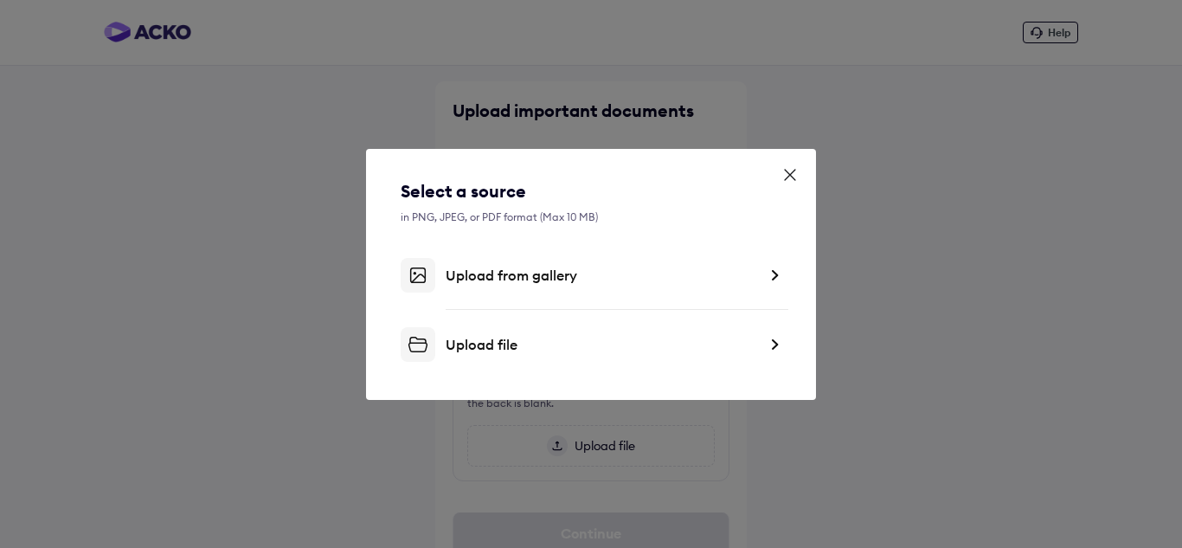
click at [496, 334] on div "Upload file" at bounding box center [591, 344] width 381 height 35
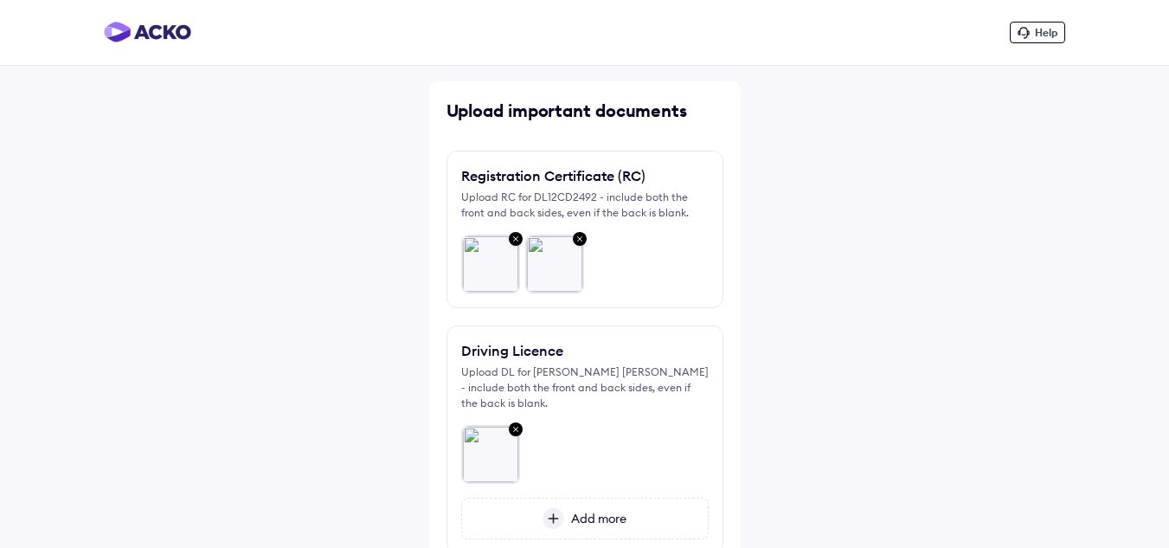
scroll to position [139, 0]
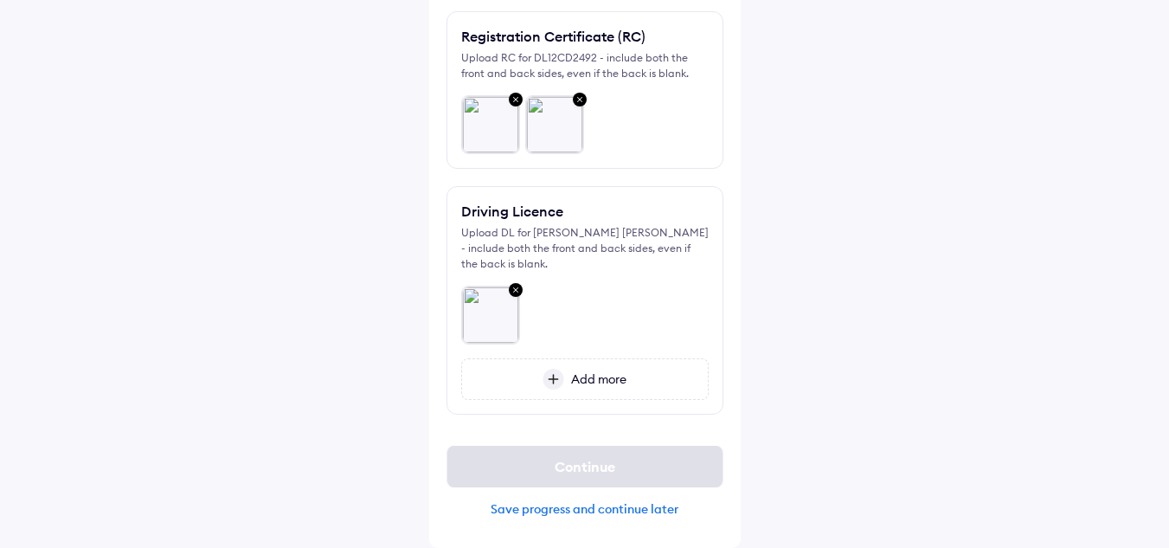
click at [601, 373] on span "Add more" at bounding box center [595, 379] width 62 height 16
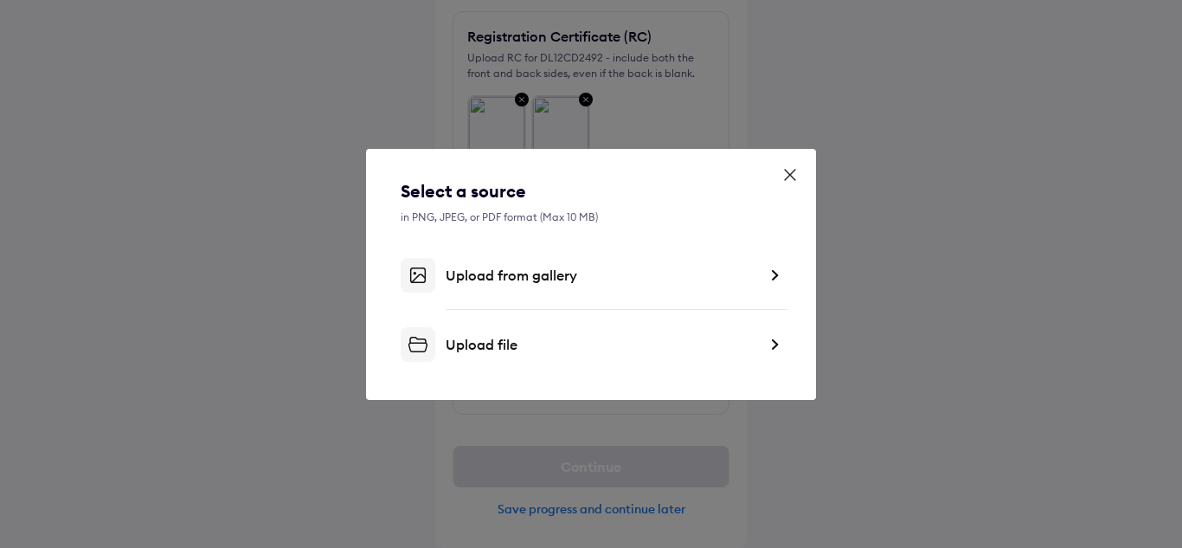
click at [473, 339] on div "Upload file" at bounding box center [602, 344] width 312 height 17
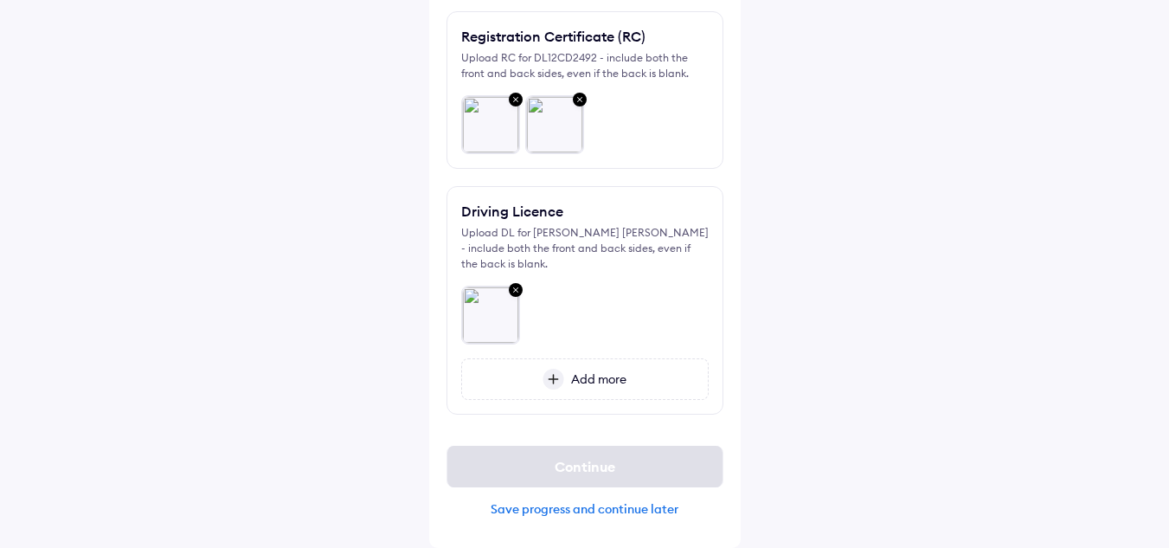
scroll to position [84, 0]
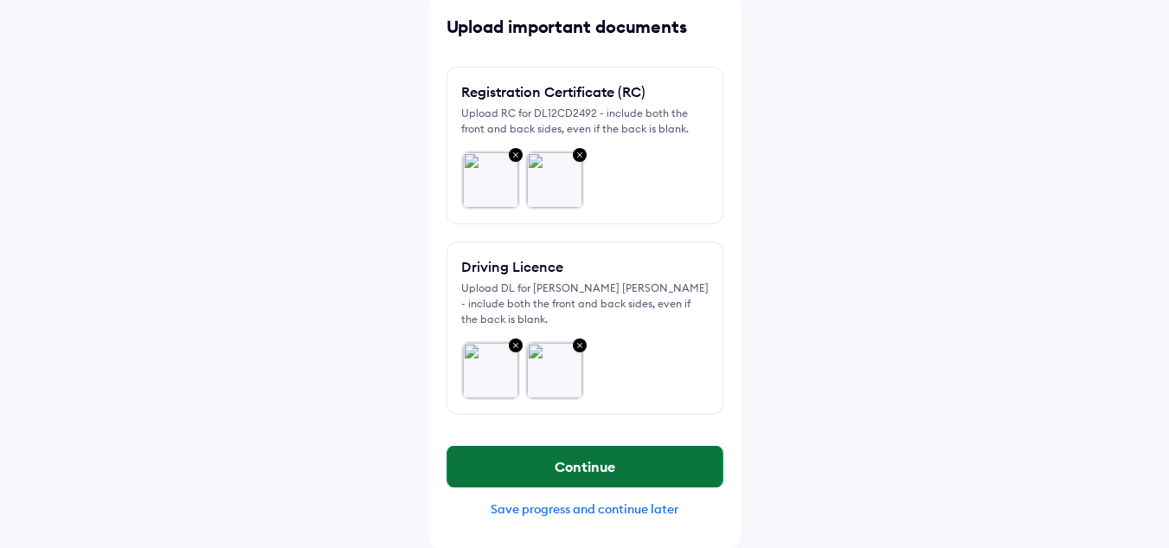
click at [582, 470] on button "Continue" at bounding box center [584, 467] width 275 height 42
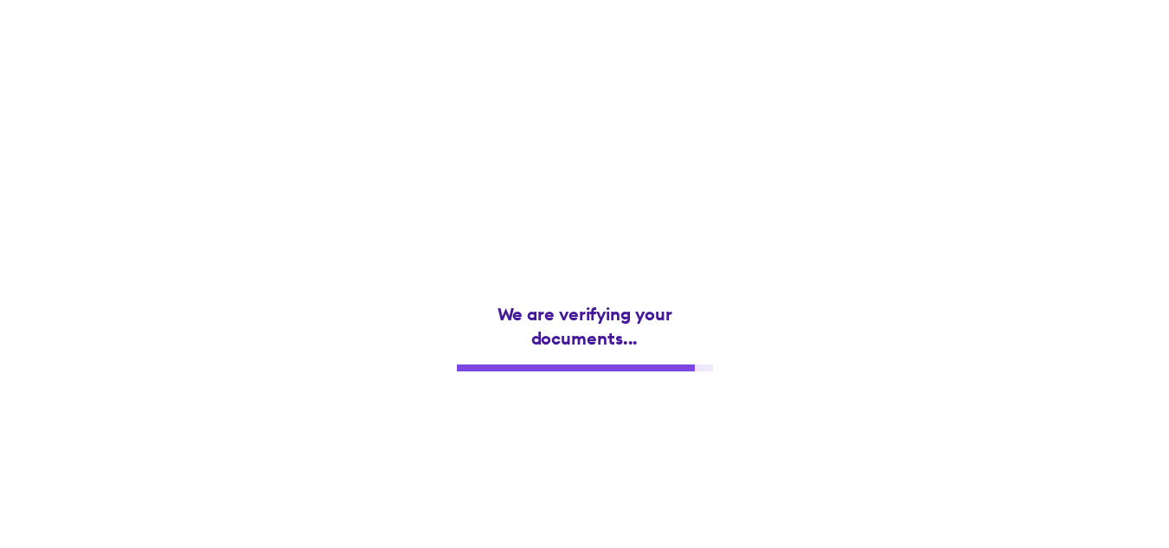
scroll to position [0, 0]
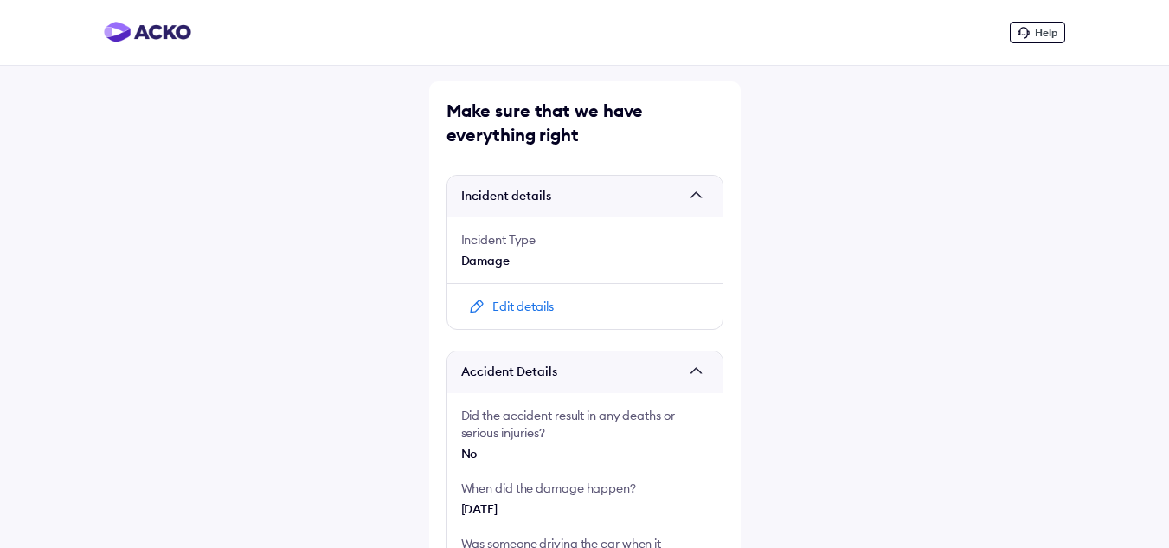
click at [696, 194] on span at bounding box center [699, 196] width 17 height 17
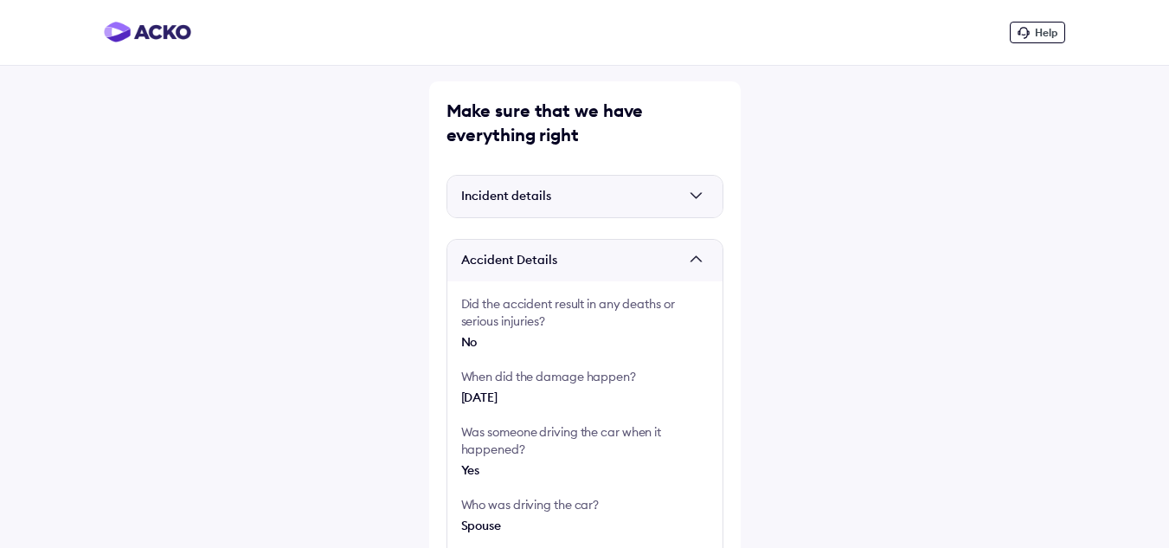
click at [691, 193] on span at bounding box center [699, 196] width 17 height 17
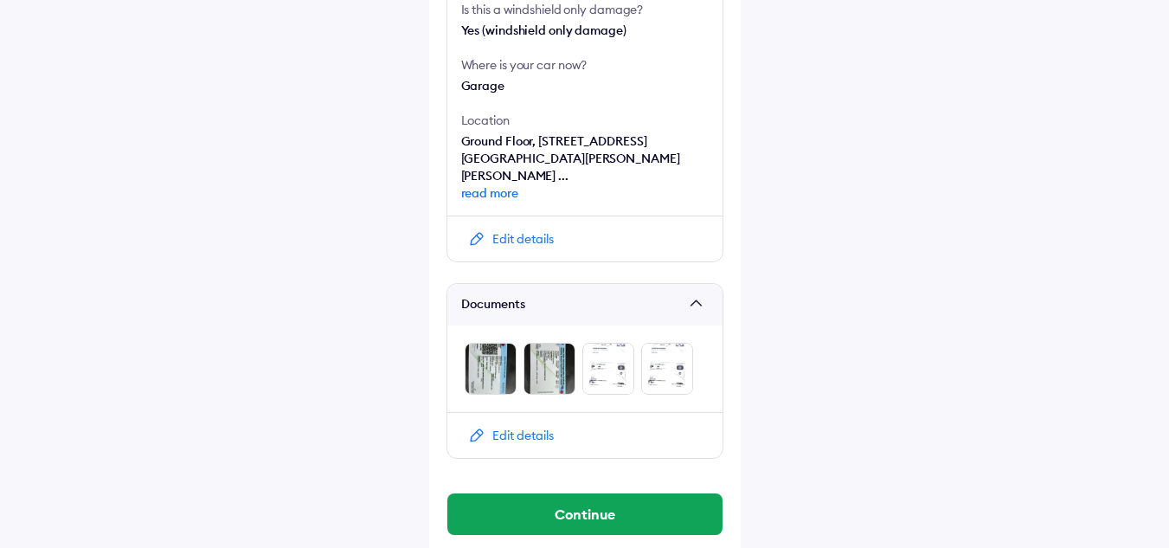
scroll to position [808, 0]
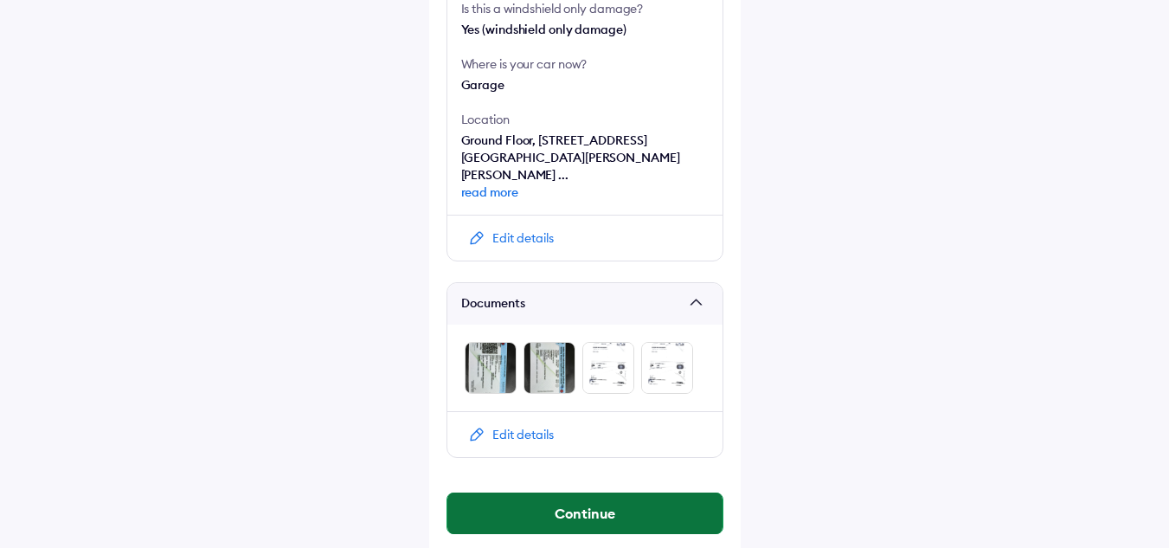
click at [613, 497] on button "Continue" at bounding box center [584, 513] width 275 height 42
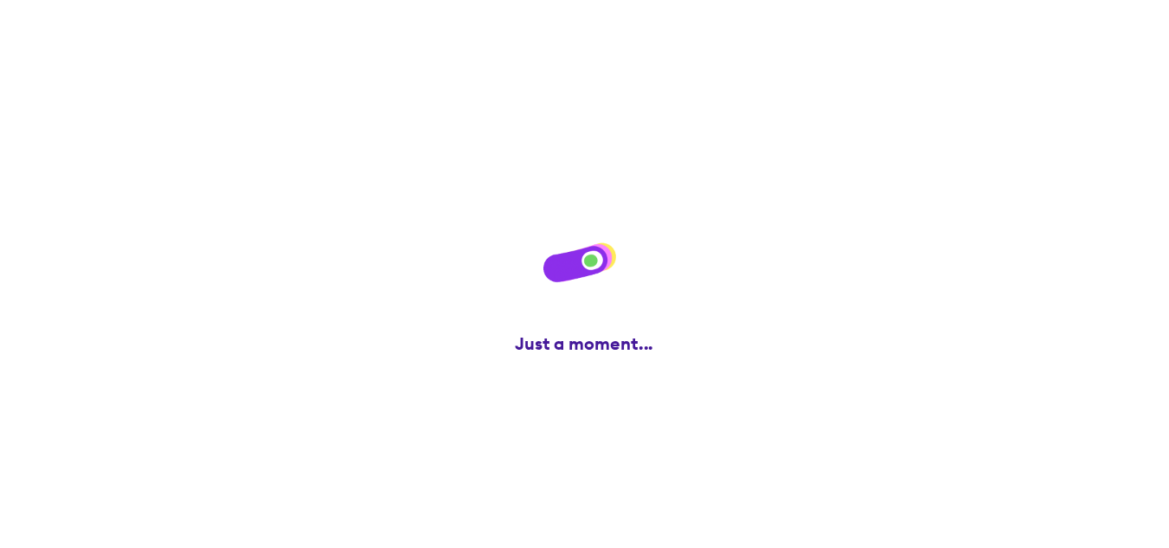
scroll to position [0, 0]
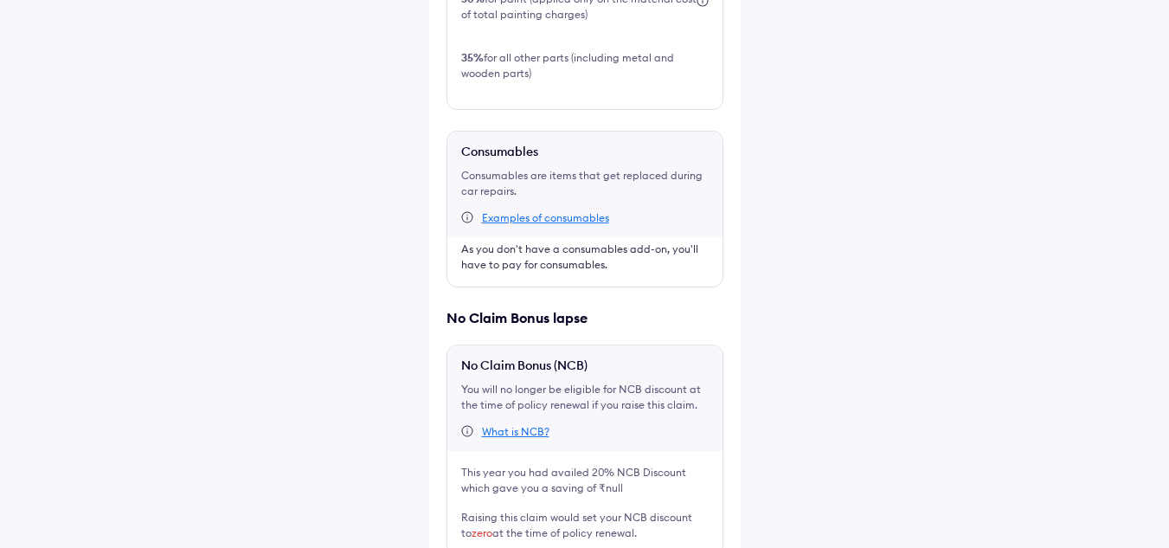
scroll to position [849, 0]
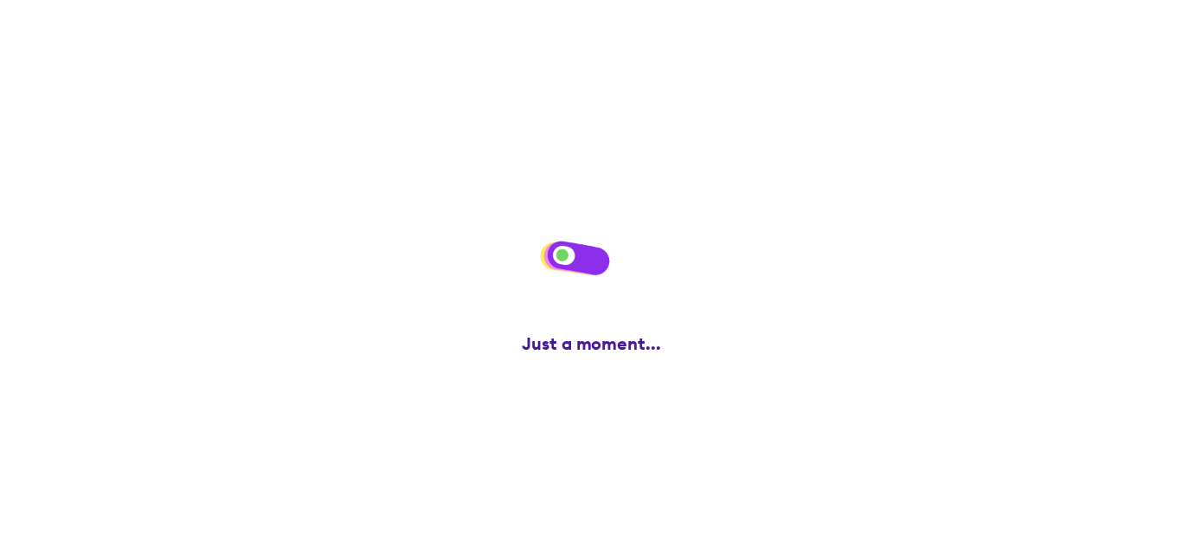
scroll to position [0, 0]
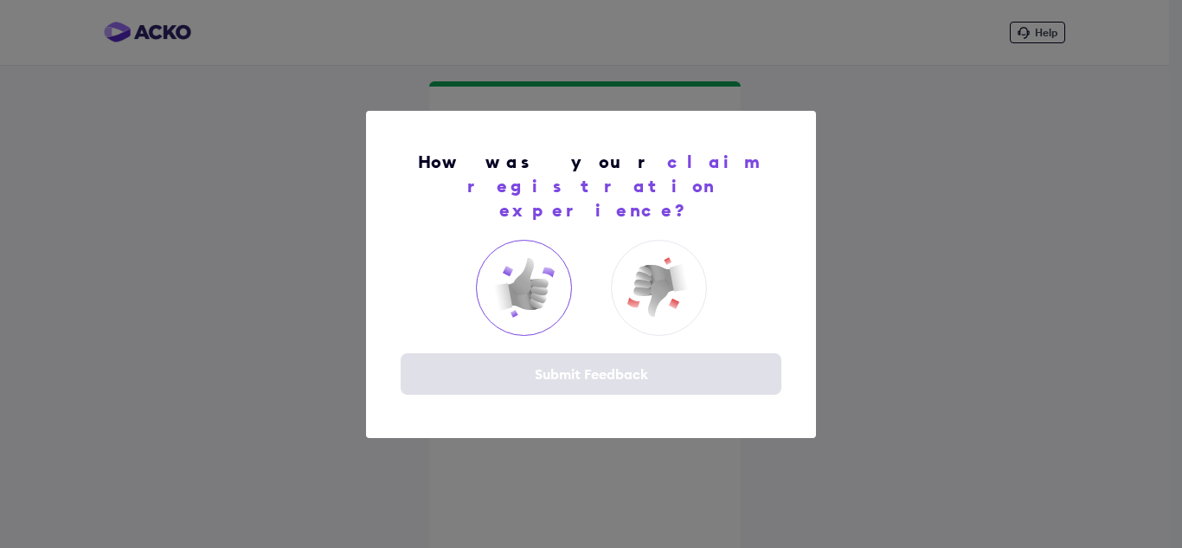
click at [532, 267] on img at bounding box center [523, 287] width 69 height 69
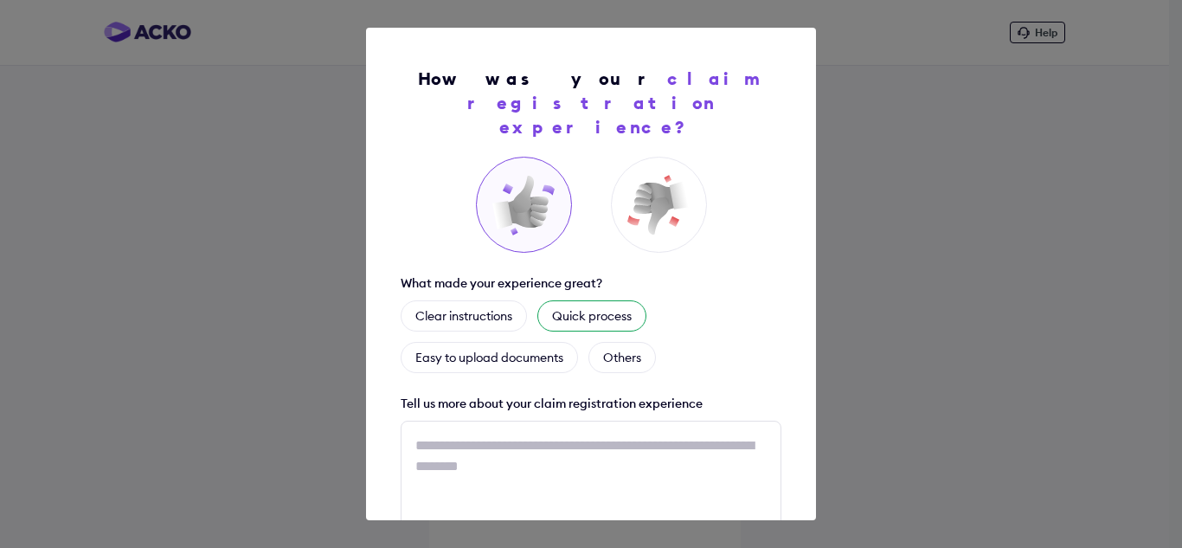
click at [592, 300] on div "Quick process" at bounding box center [591, 315] width 109 height 31
click at [592, 300] on div "Quick process" at bounding box center [602, 315] width 130 height 31
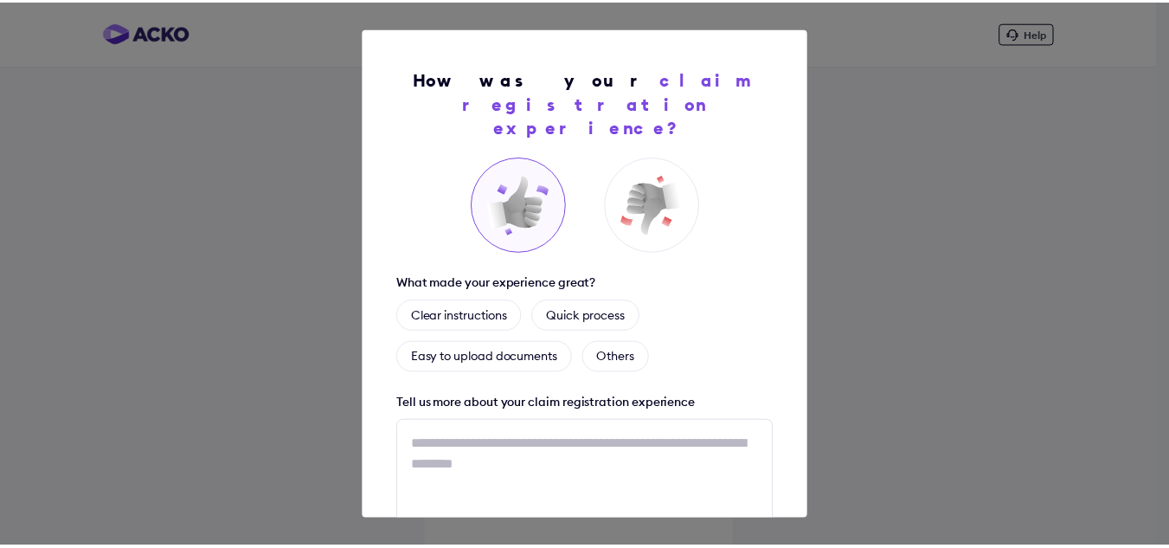
scroll to position [109, 0]
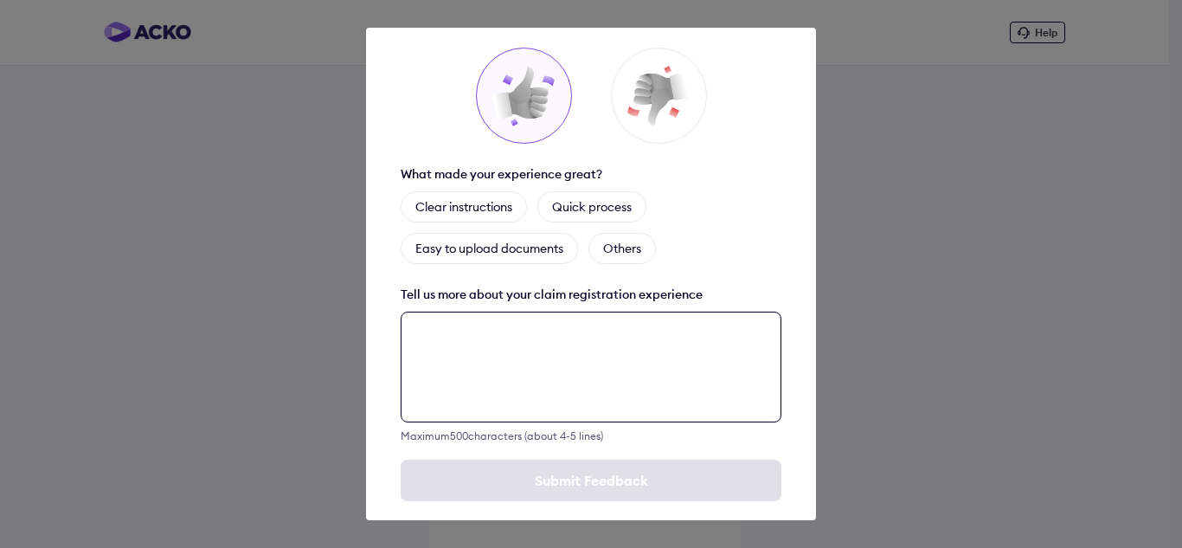
click at [609, 351] on textarea at bounding box center [591, 367] width 381 height 111
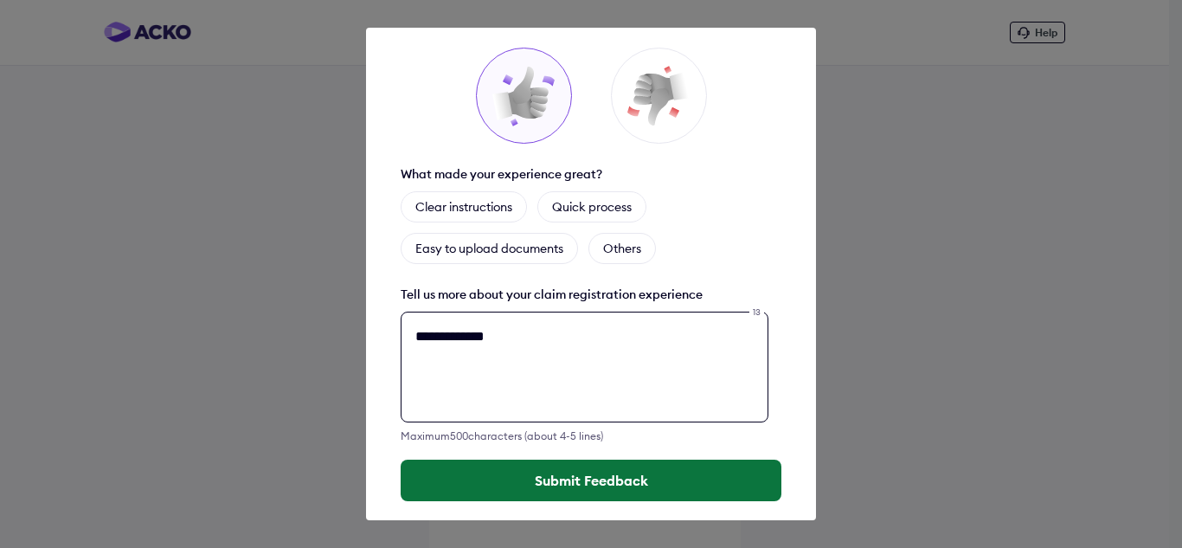
type textarea "**********"
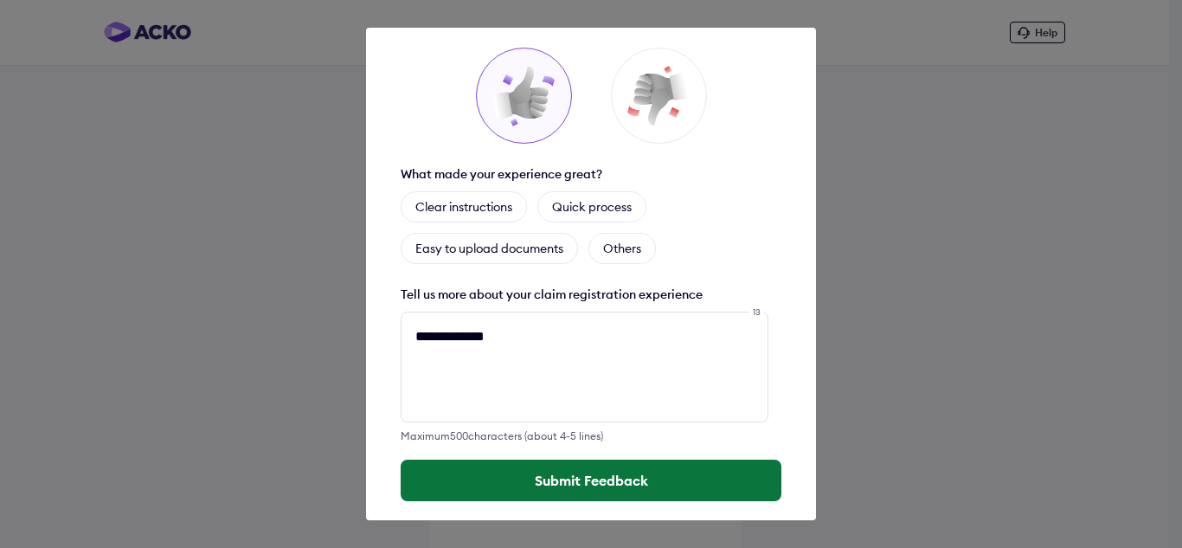
click at [580, 464] on button "Submit Feedback" at bounding box center [591, 481] width 381 height 42
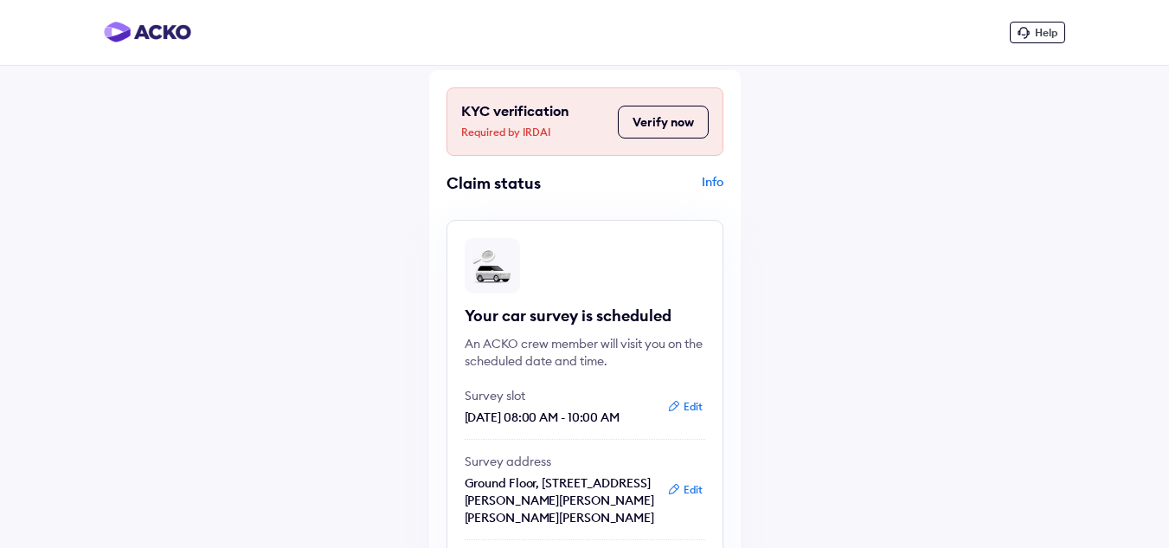
click at [721, 179] on div "Info" at bounding box center [656, 189] width 134 height 33
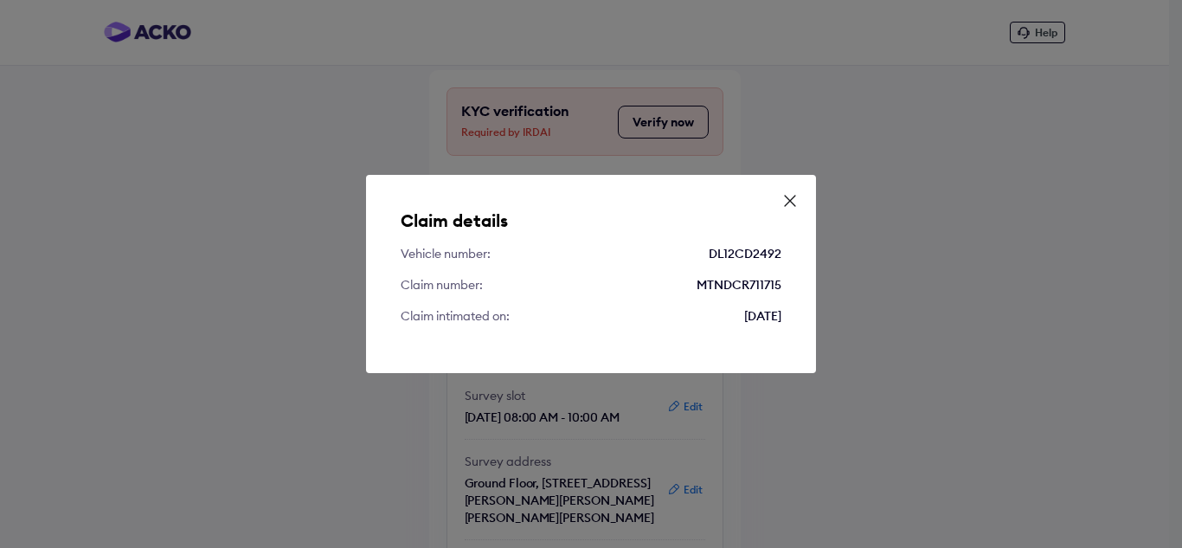
click at [793, 200] on icon at bounding box center [789, 200] width 17 height 17
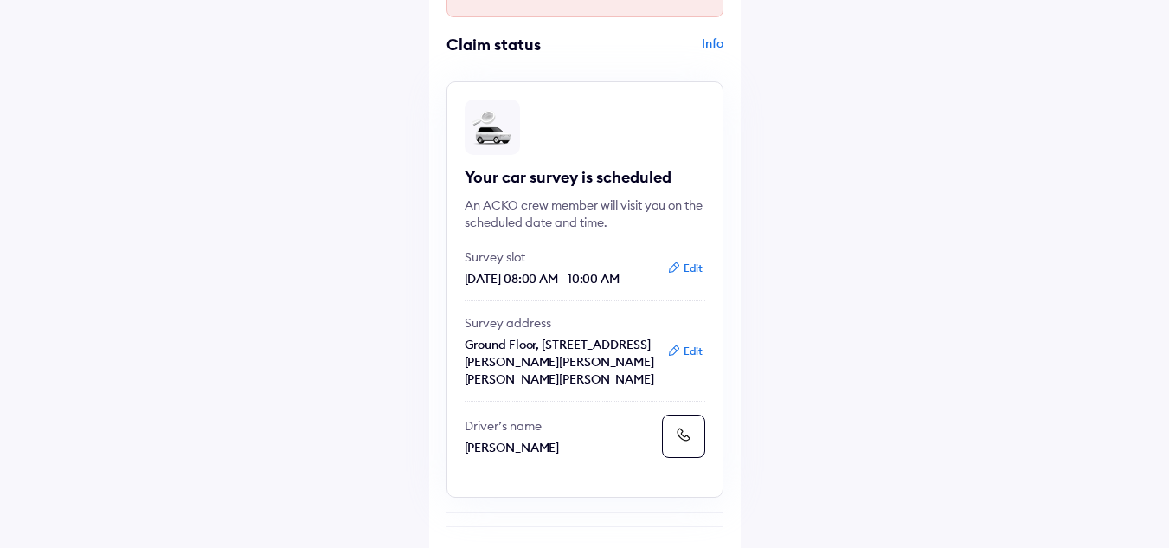
scroll to position [173, 0]
